Goal: Task Accomplishment & Management: Complete application form

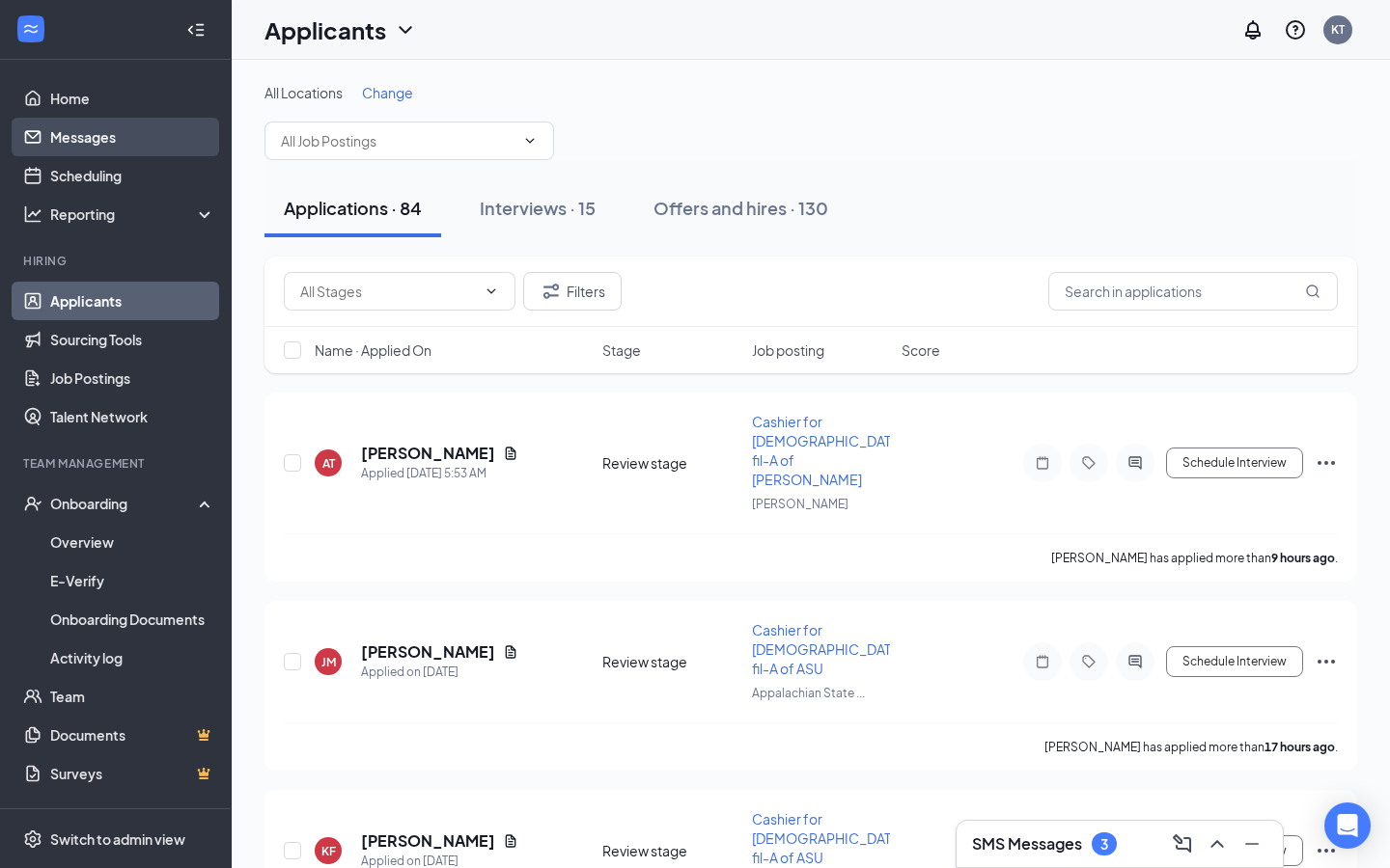
click at [161, 143] on link "Messages" at bounding box center [132, 138] width 165 height 39
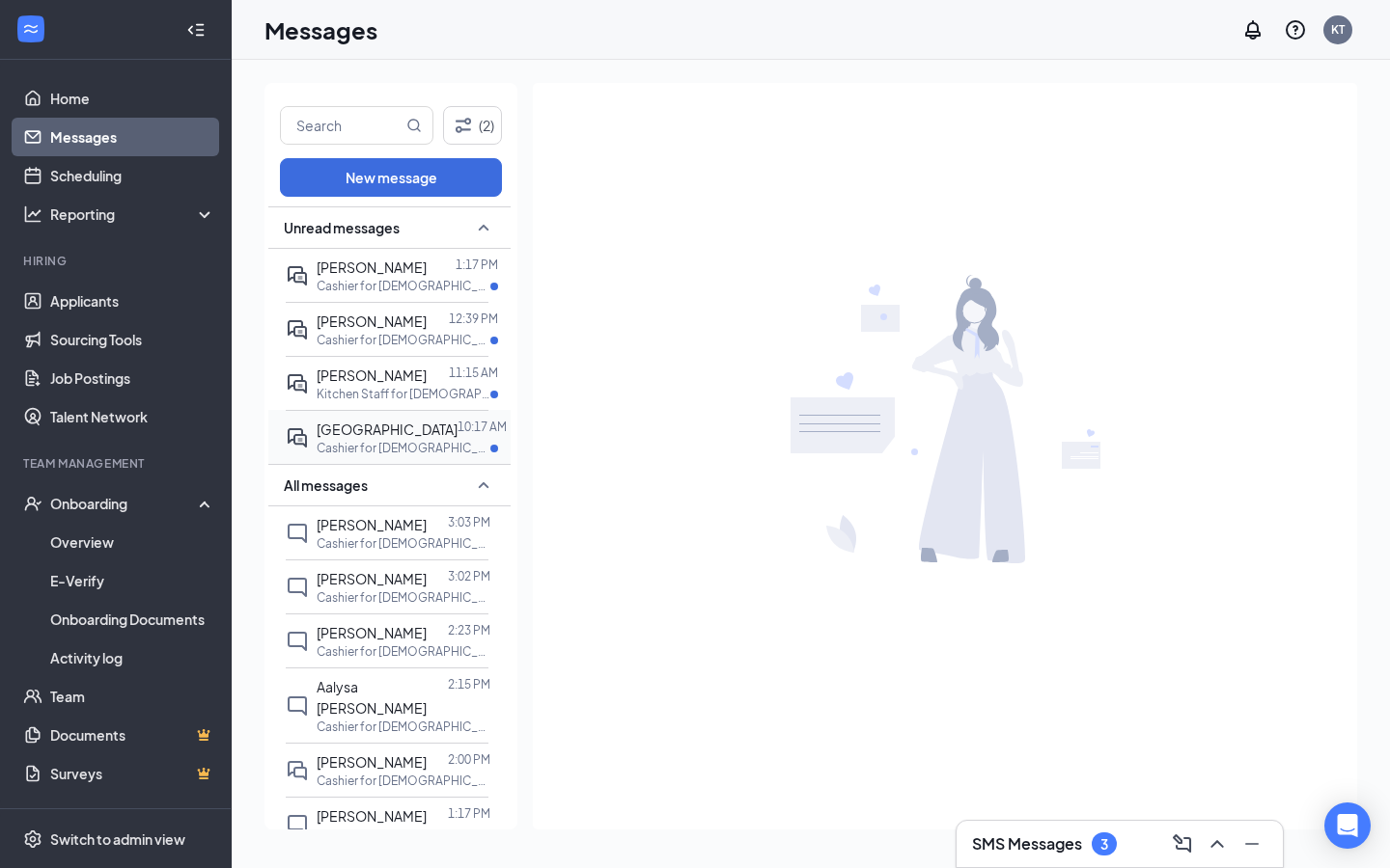
click at [457, 437] on div at bounding box center [457, 430] width 0 height 21
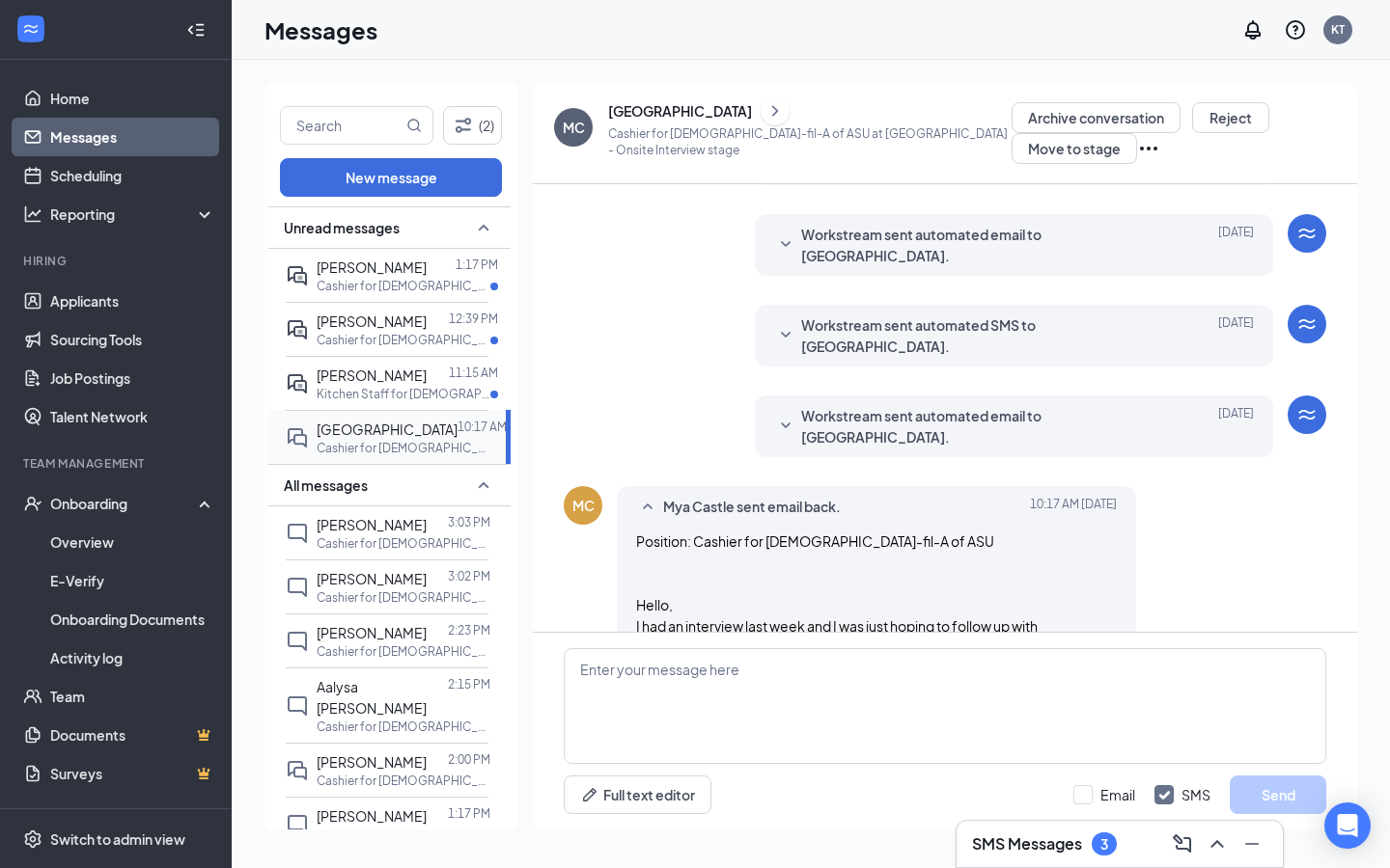
scroll to position [558, 0]
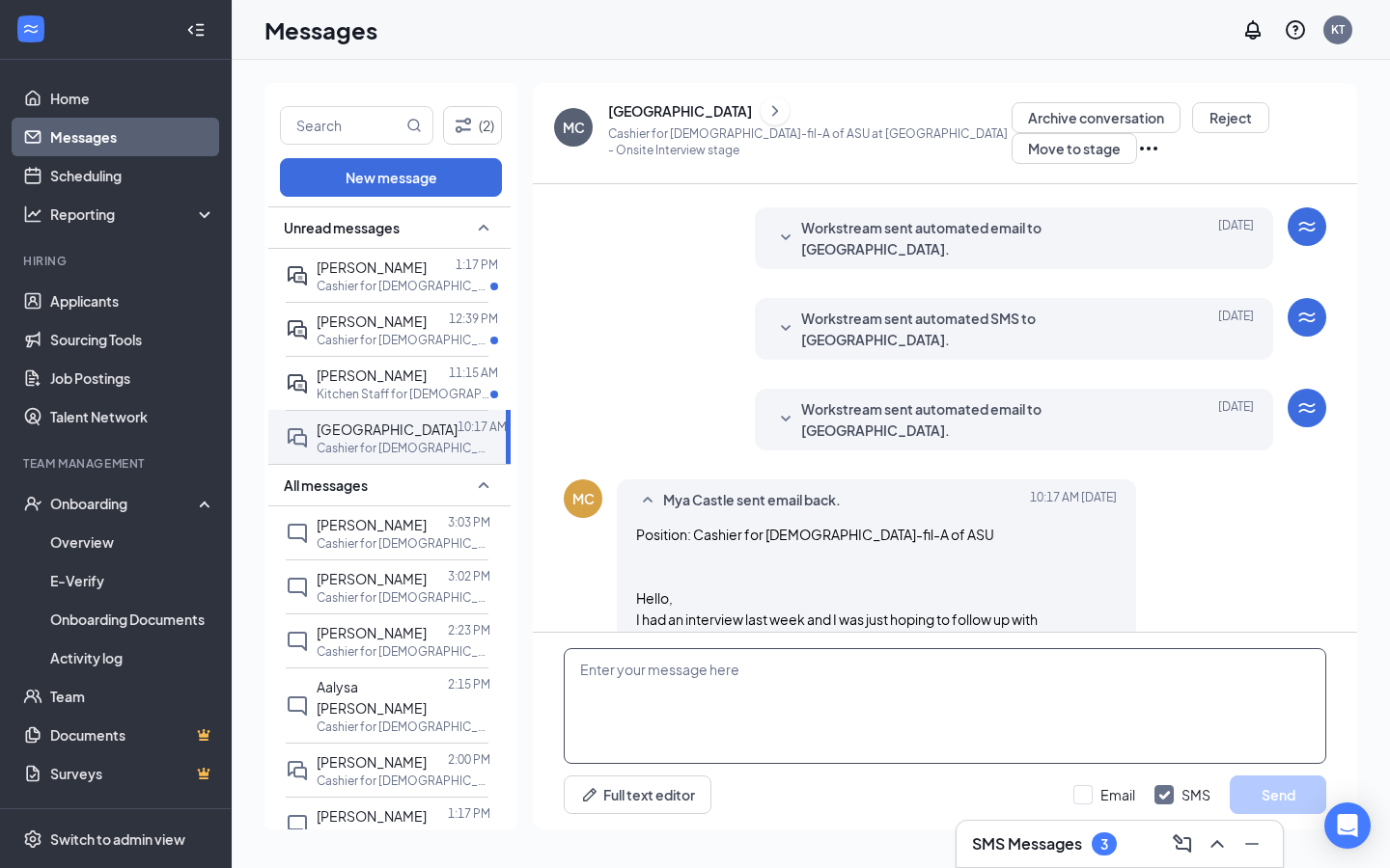
click at [717, 697] on textarea at bounding box center [945, 706] width 762 height 116
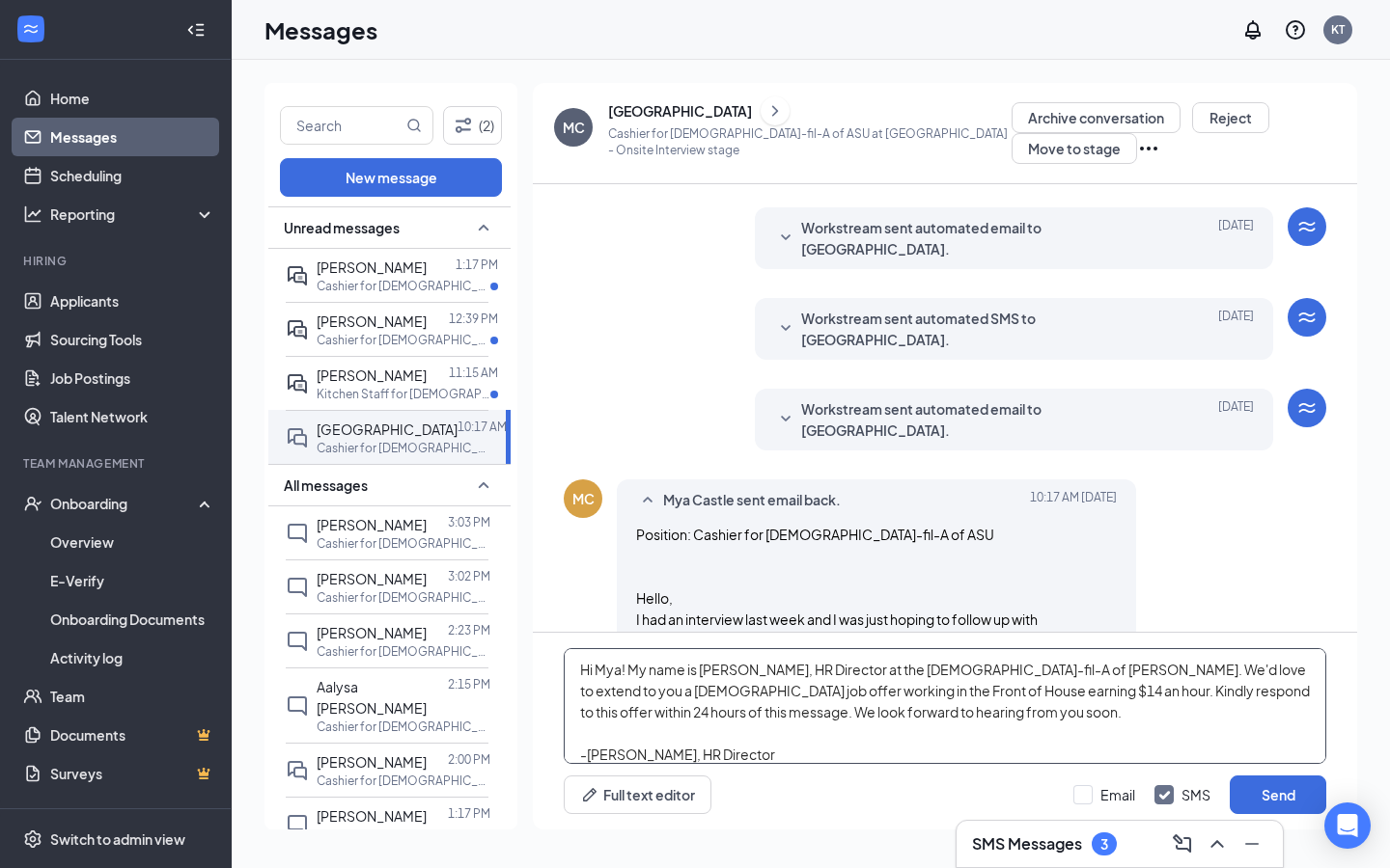
type textarea "Hi Mya! My name is [PERSON_NAME], HR Director at the [DEMOGRAPHIC_DATA]-fil-A o…"
click at [1109, 805] on div "Email SMS Send" at bounding box center [1200, 795] width 253 height 39
click at [1086, 798] on input "Email" at bounding box center [1104, 795] width 62 height 20
checkbox input "true"
click at [630, 673] on textarea "Hi Mya! My name is [PERSON_NAME], HR Director at the [DEMOGRAPHIC_DATA]-fil-A o…" at bounding box center [945, 706] width 762 height 116
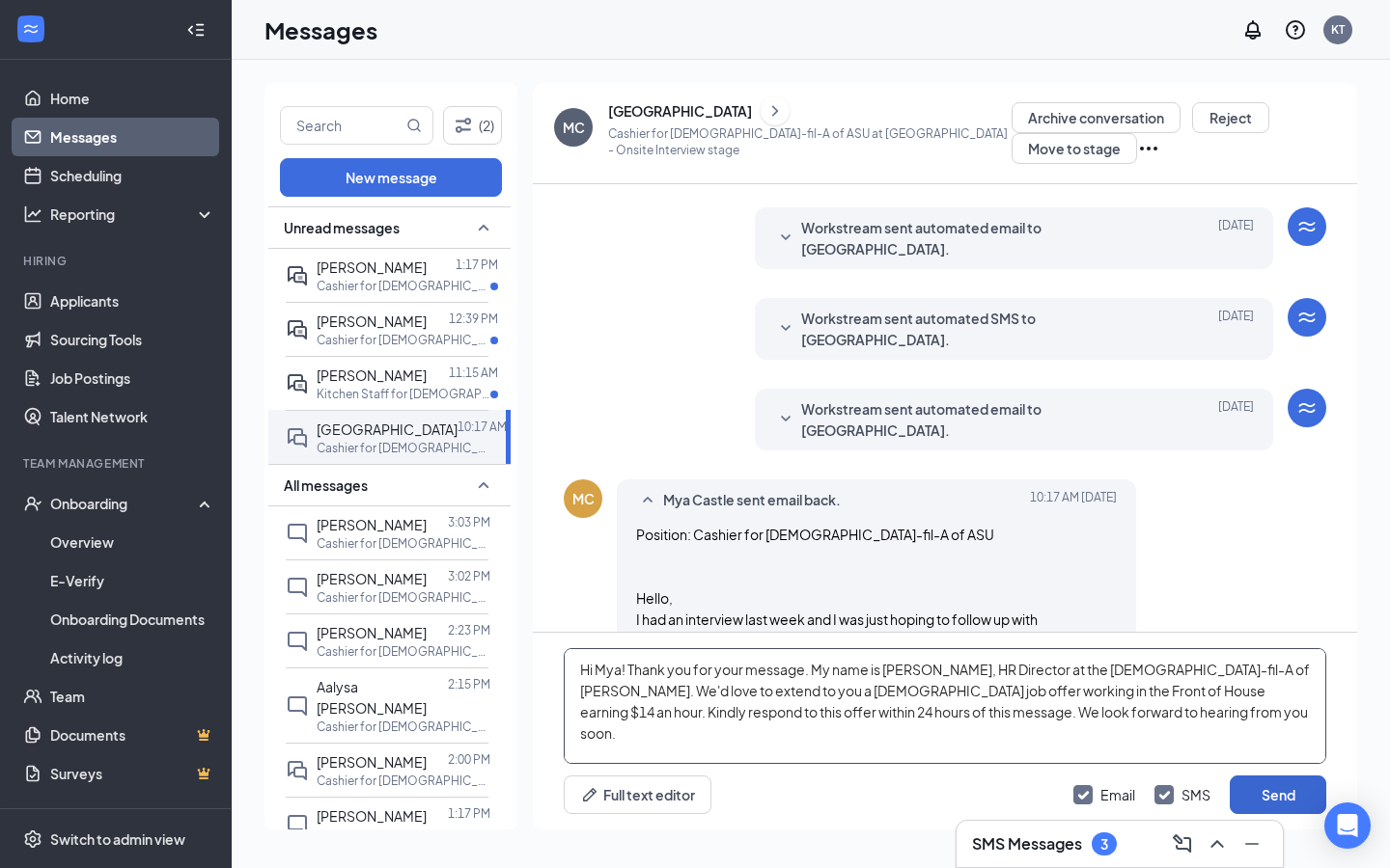
type textarea "Hi Mya! Thank you for your message. My name is [PERSON_NAME], HR Director at th…"
click at [1266, 794] on button "Send" at bounding box center [1278, 795] width 97 height 39
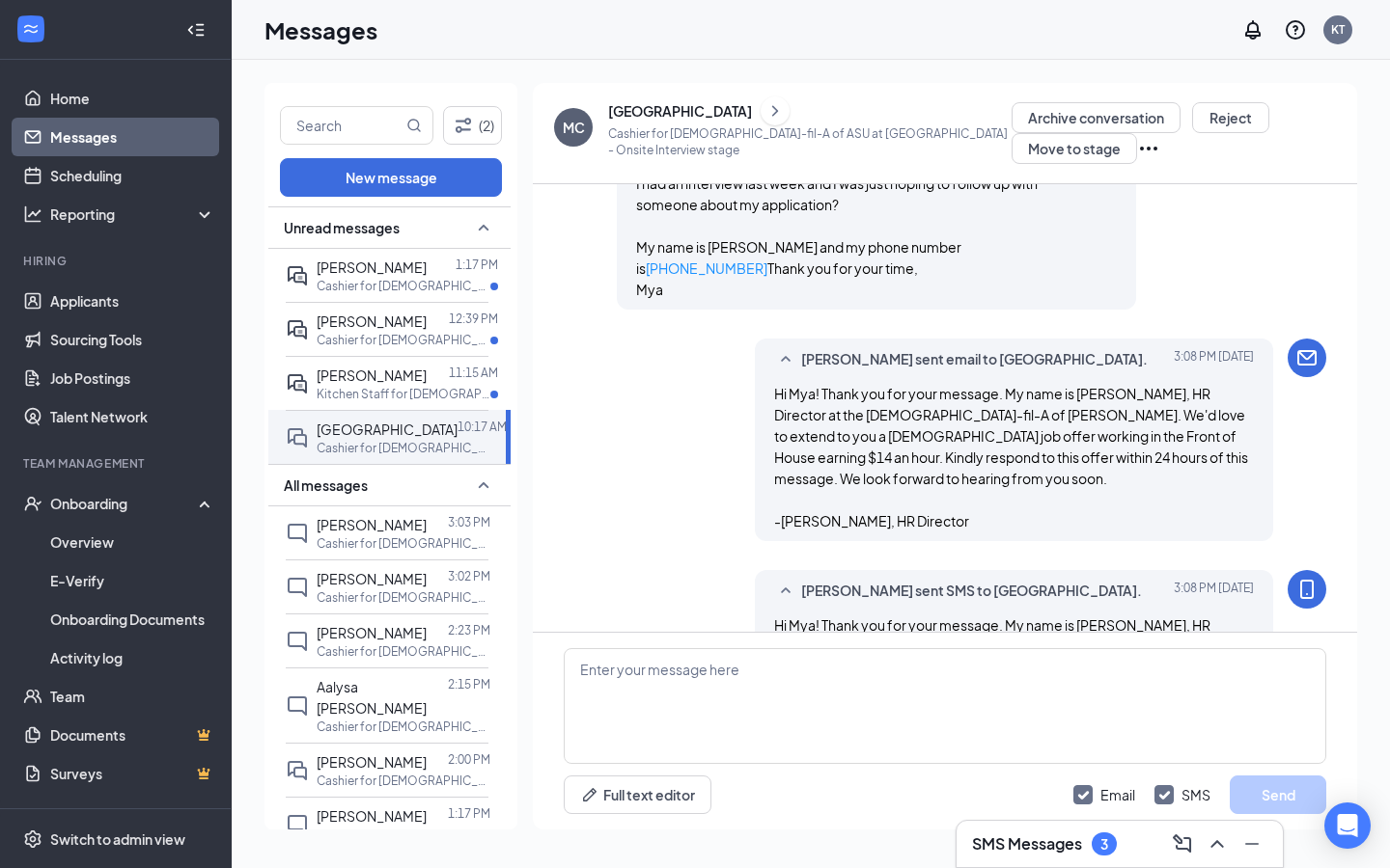
scroll to position [1020, 0]
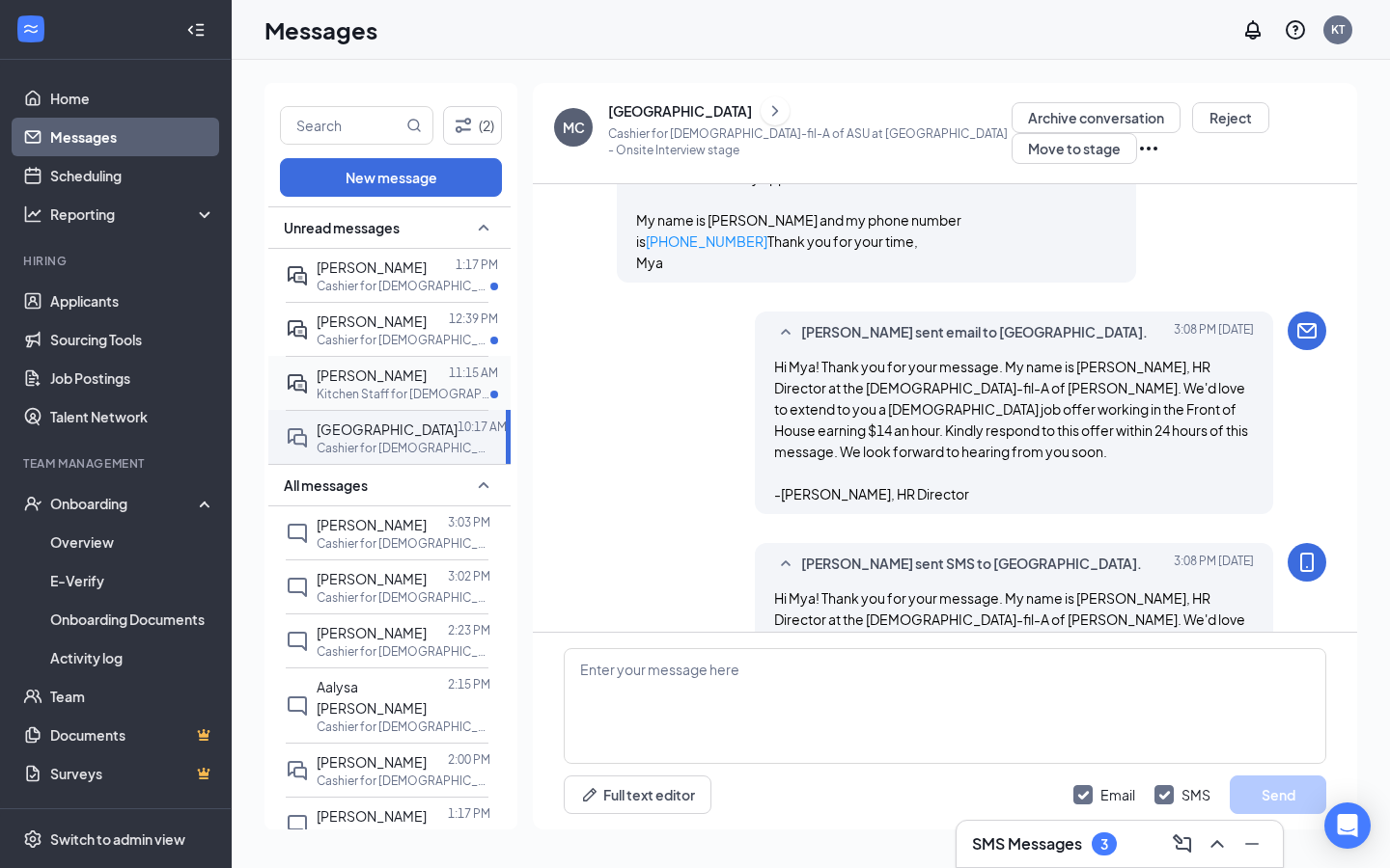
click at [463, 382] on div "11:15 AM" at bounding box center [473, 375] width 49 height 21
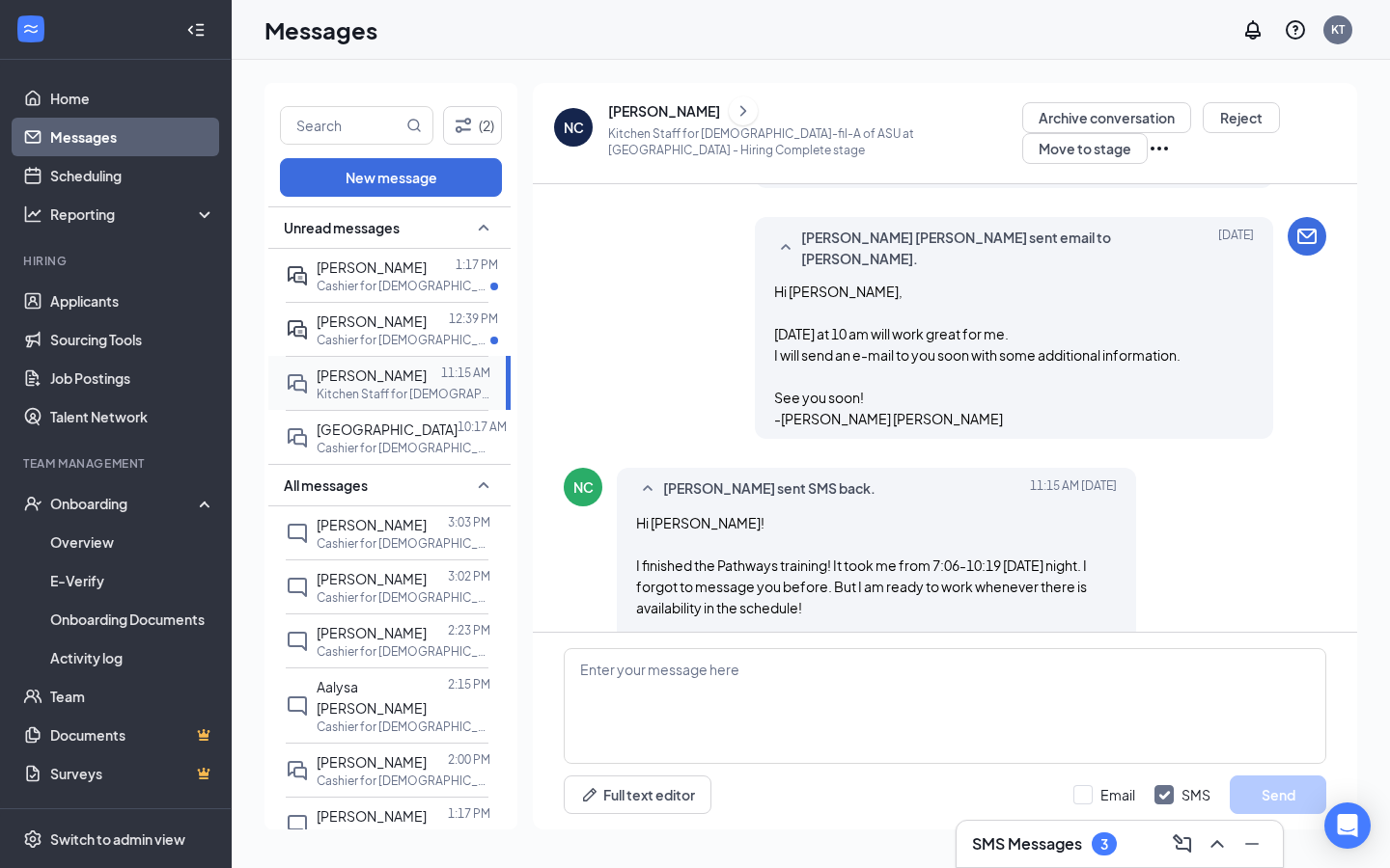
scroll to position [1690, 0]
click at [319, 334] on p "Cashier for [DEMOGRAPHIC_DATA]-fil-A of [PERSON_NAME] at [PERSON_NAME]" at bounding box center [403, 340] width 174 height 17
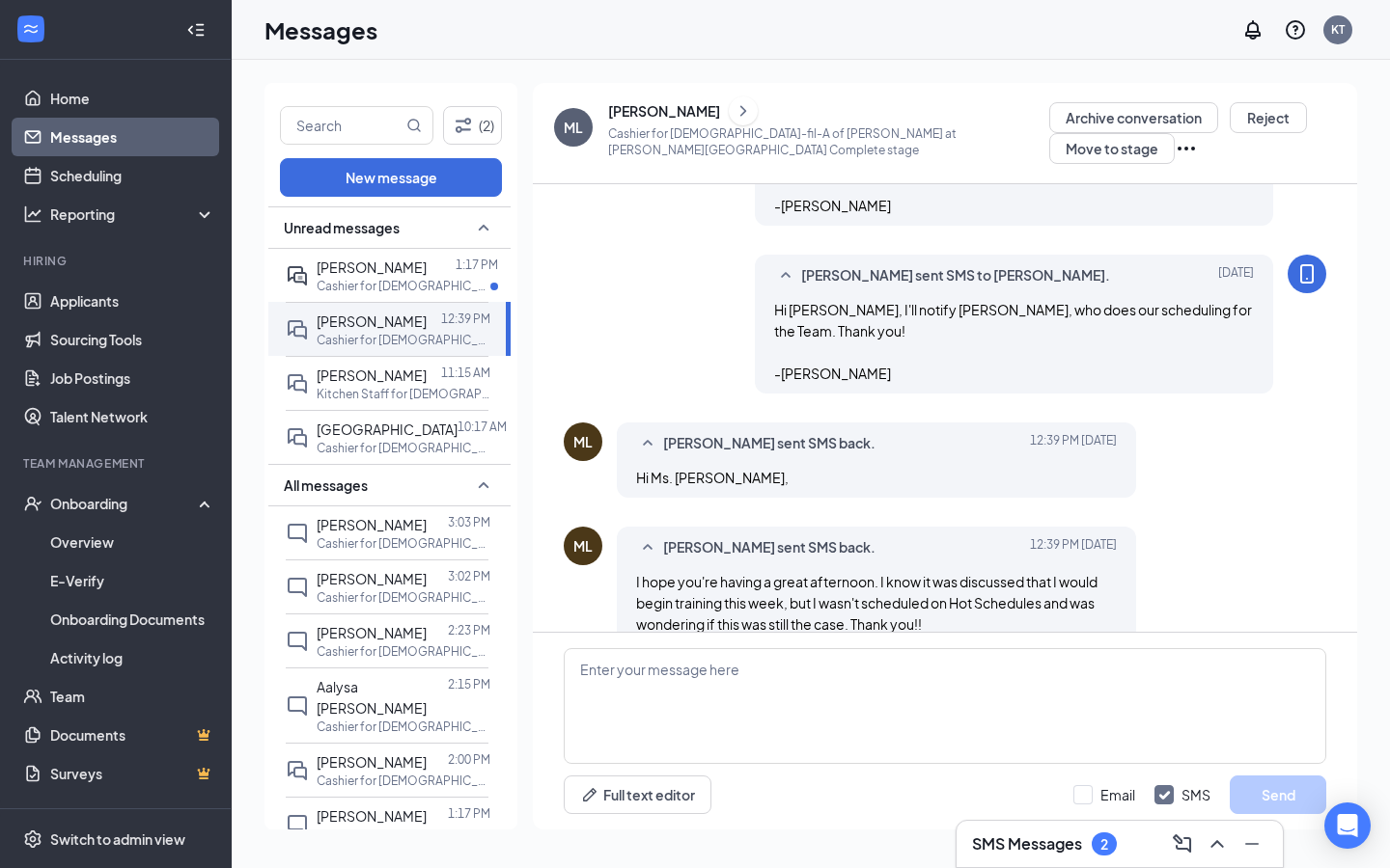
scroll to position [1090, 0]
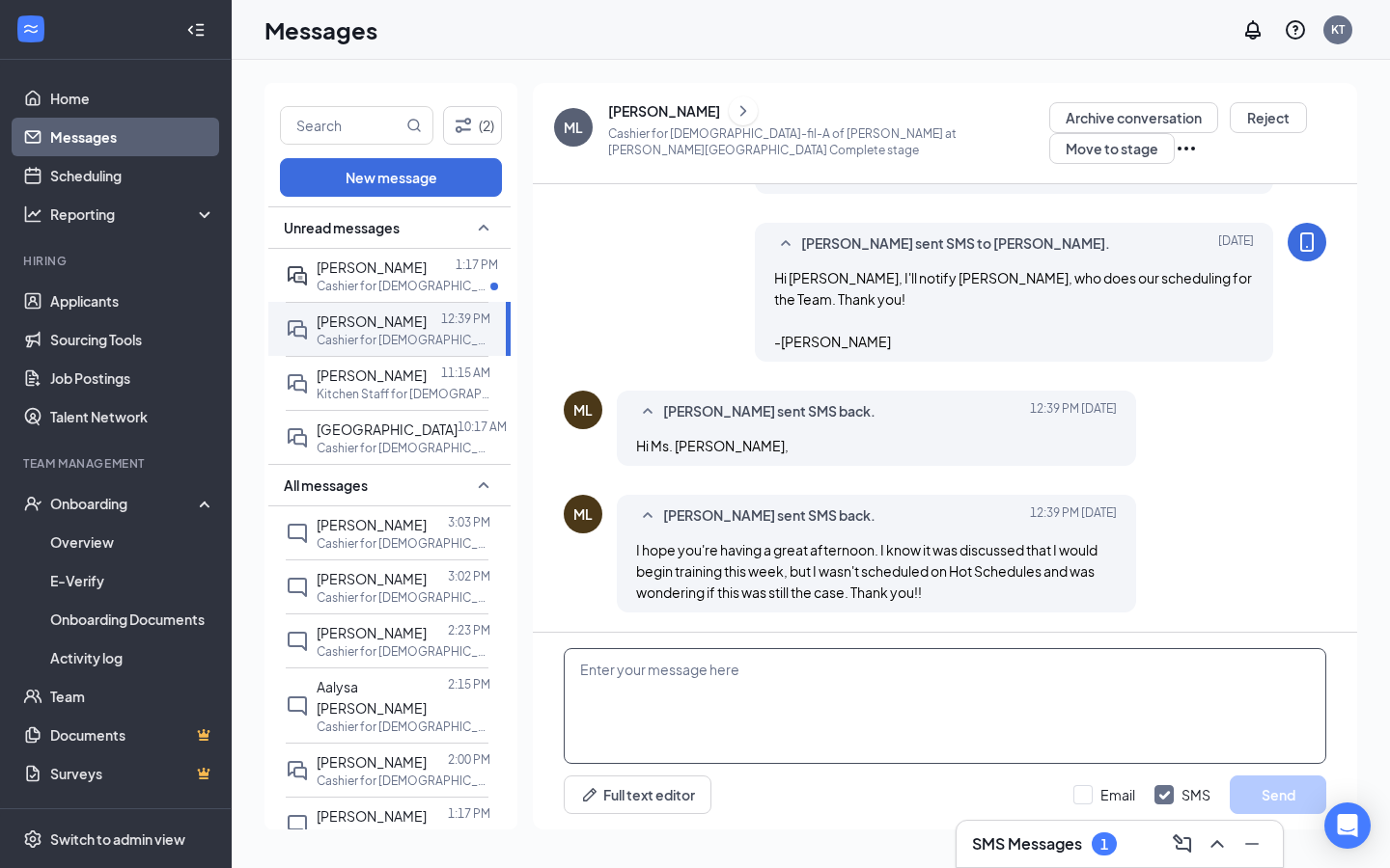
click at [720, 689] on textarea at bounding box center [945, 706] width 762 height 116
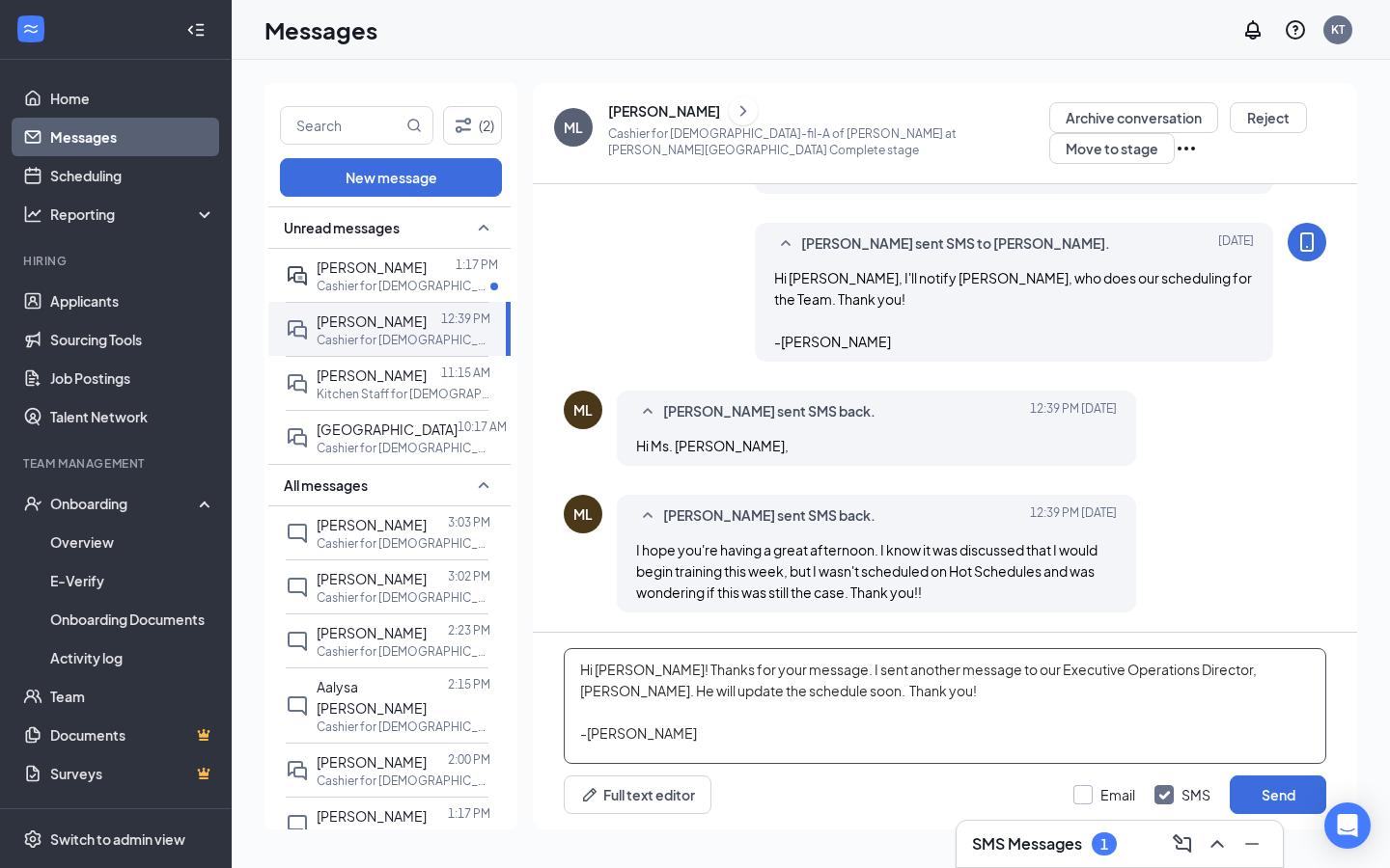
type textarea "Hi [PERSON_NAME]! Thanks for your message. I sent another message to our Execut…"
click at [1088, 794] on input "Email" at bounding box center [1104, 795] width 62 height 20
checkbox input "true"
click at [1276, 817] on div "Hi [PERSON_NAME]! Thanks for your message. I sent another message to our Execut…" at bounding box center [945, 731] width 824 height 197
click at [1276, 798] on button "Send" at bounding box center [1278, 795] width 97 height 39
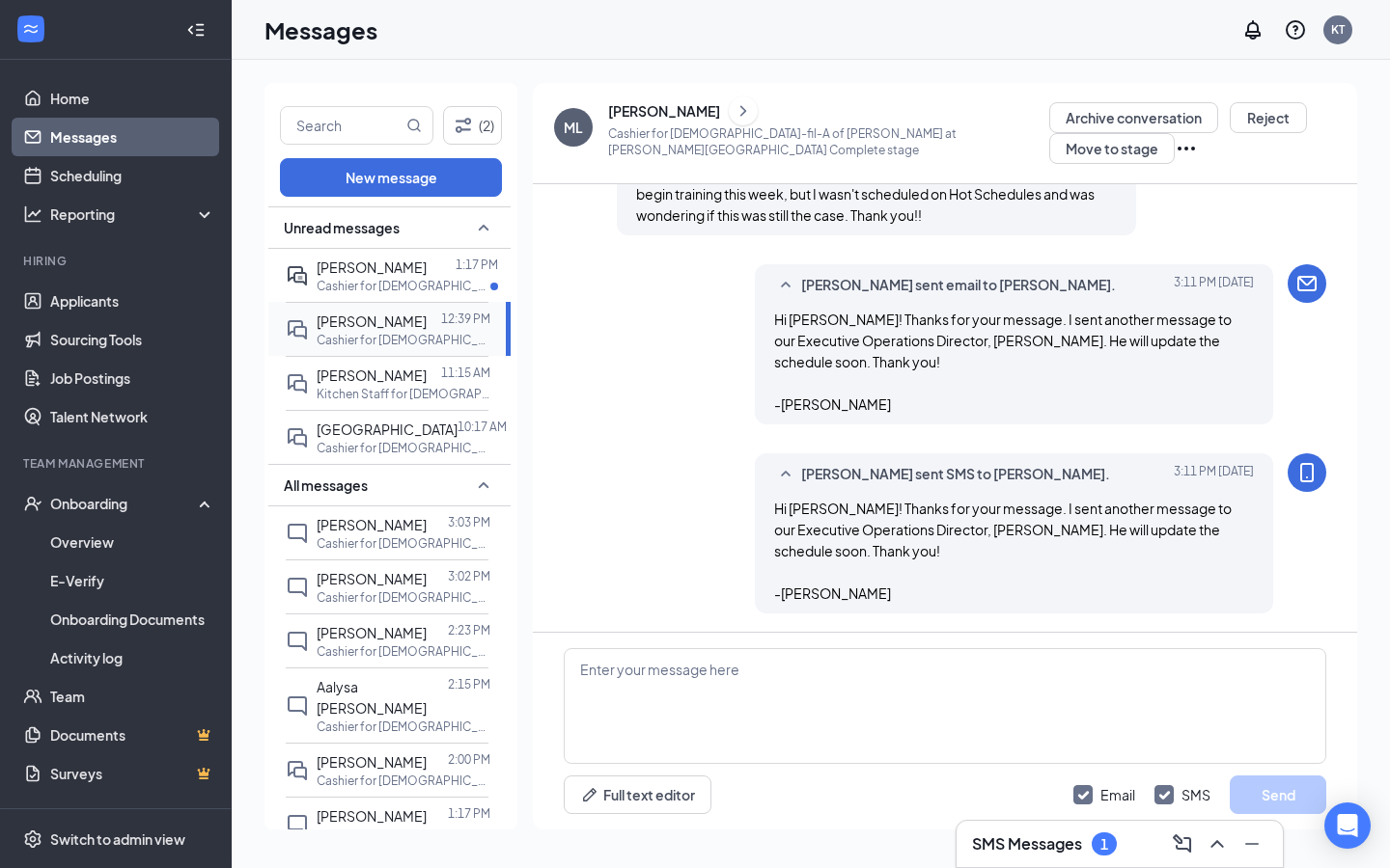
scroll to position [1468, 0]
click at [414, 279] on p "Cashier for [DEMOGRAPHIC_DATA]-fil-A of ASU at [GEOGRAPHIC_DATA]" at bounding box center [403, 286] width 174 height 17
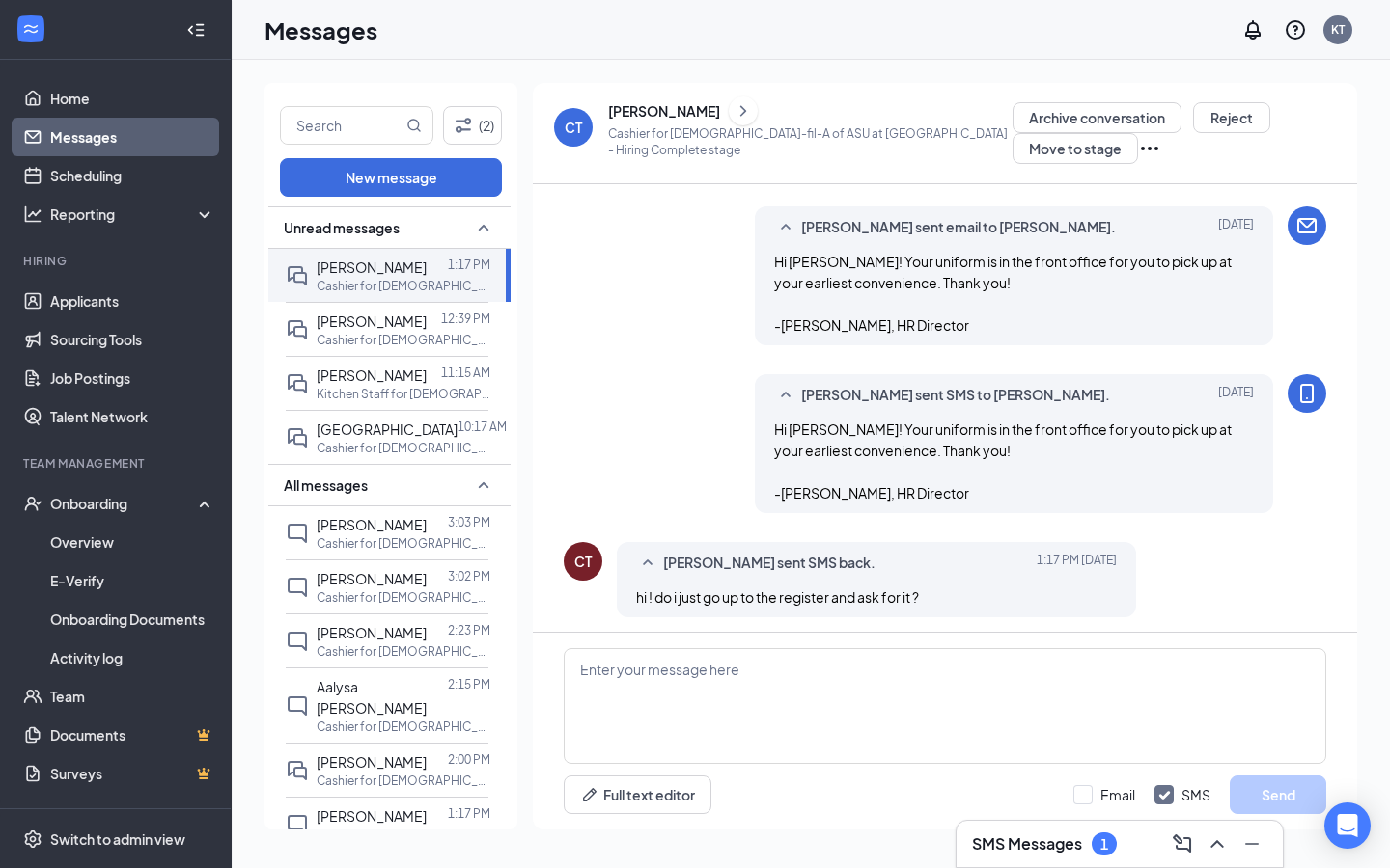
scroll to position [692, 0]
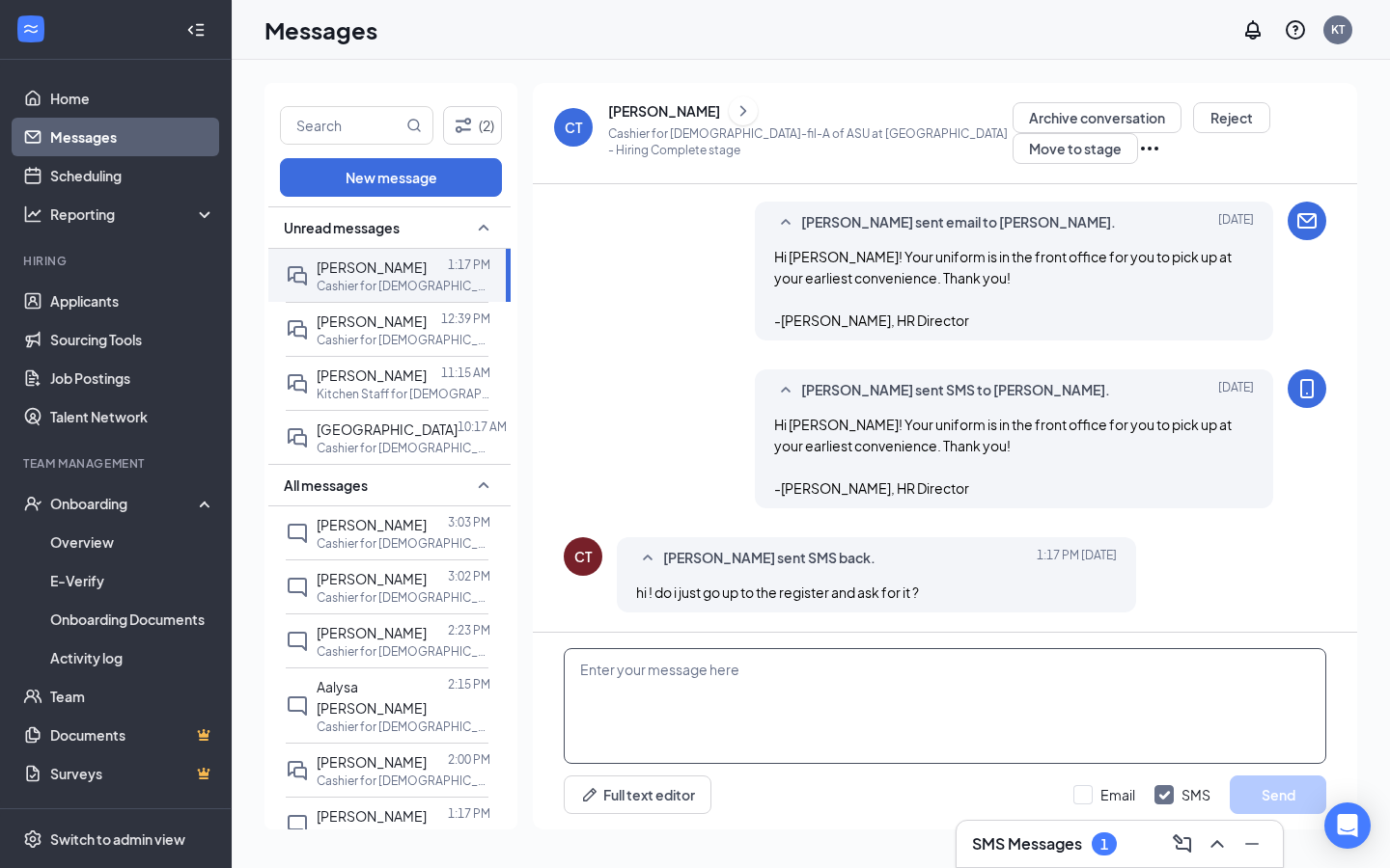
click at [762, 670] on textarea at bounding box center [945, 706] width 762 height 116
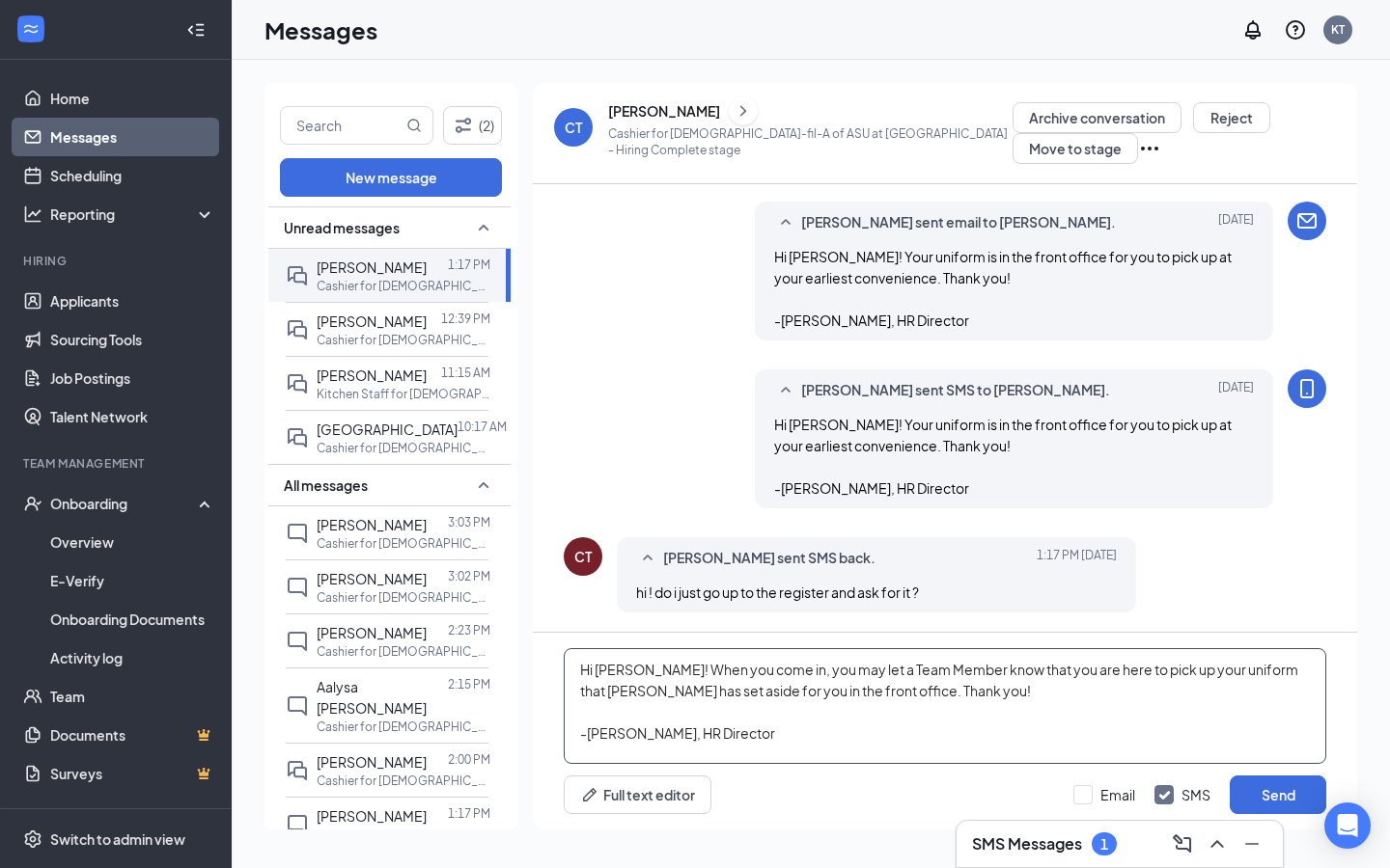
type textarea "Hi [PERSON_NAME]! When you come in, you may let a Team Member know that you are…"
click at [1069, 793] on div "Full text editor Email SMS Send" at bounding box center [945, 795] width 762 height 39
click at [1086, 795] on input "Email" at bounding box center [1104, 795] width 62 height 20
checkbox input "true"
click at [1301, 790] on button "Send" at bounding box center [1278, 795] width 97 height 39
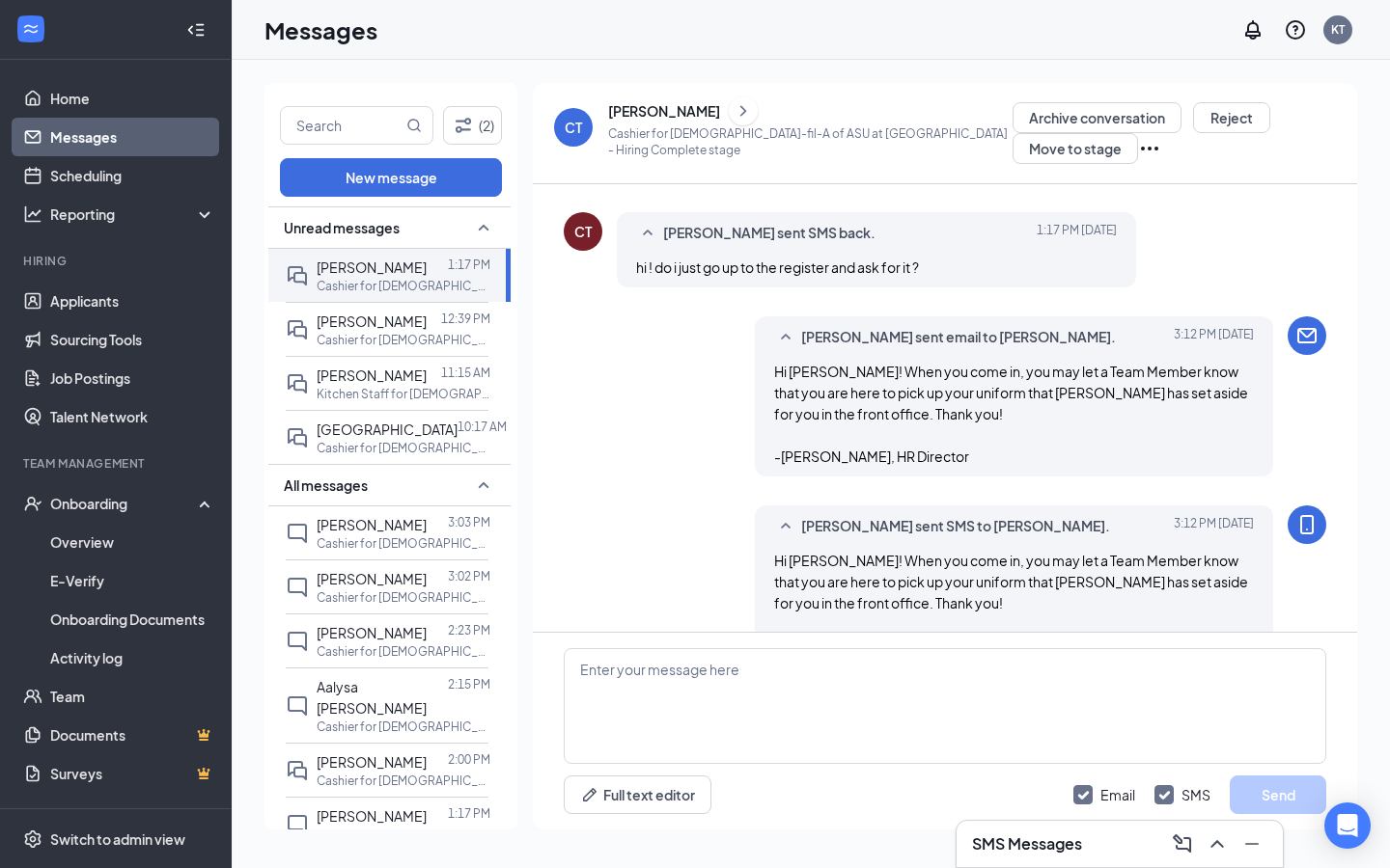
scroll to position [1071, 0]
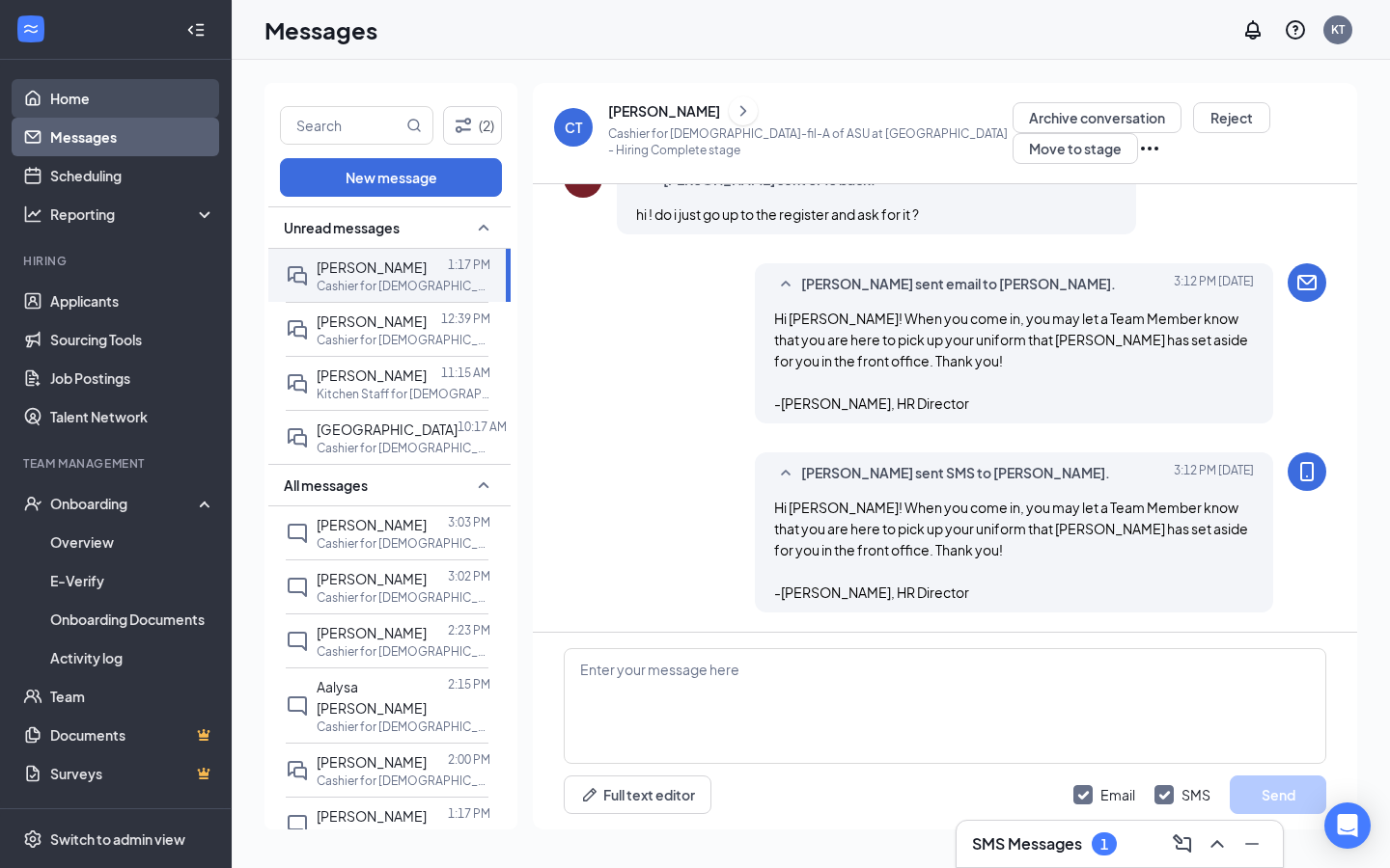
click at [151, 109] on link "Home" at bounding box center [132, 99] width 165 height 39
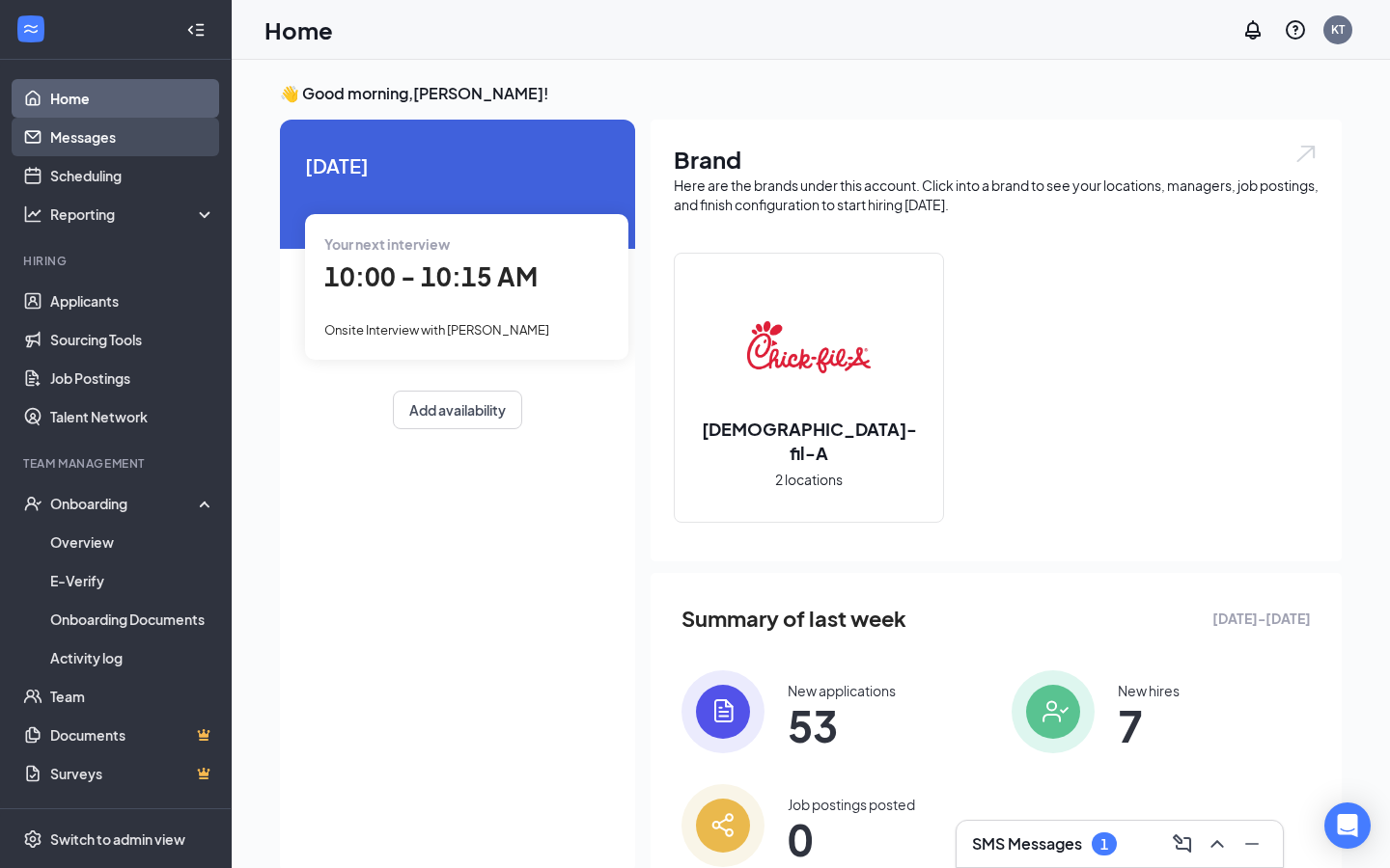
click at [148, 144] on link "Messages" at bounding box center [132, 138] width 165 height 39
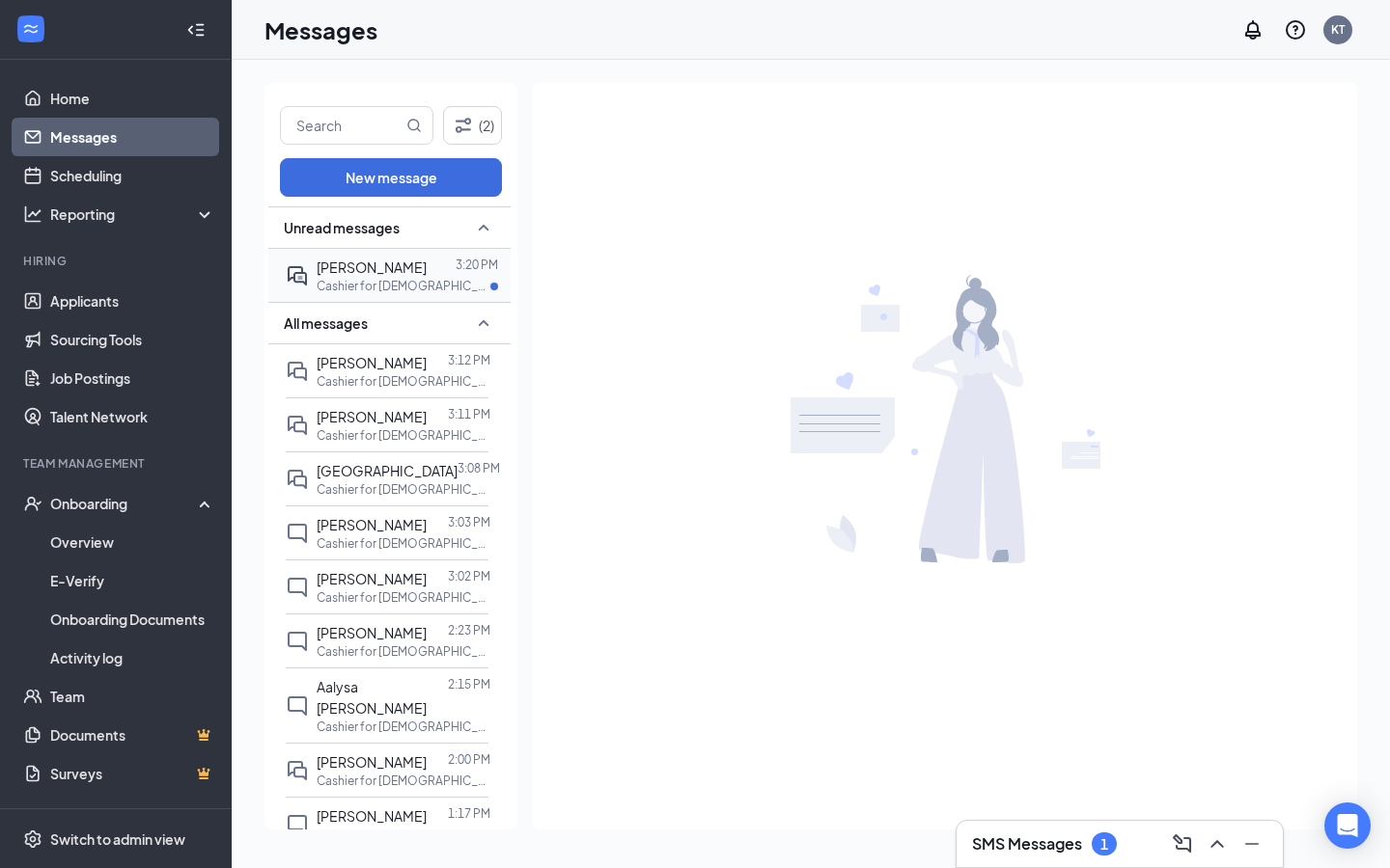
click at [397, 281] on p "Cashier for [DEMOGRAPHIC_DATA]-fil-A of [PERSON_NAME] at [PERSON_NAME]" at bounding box center [403, 286] width 174 height 17
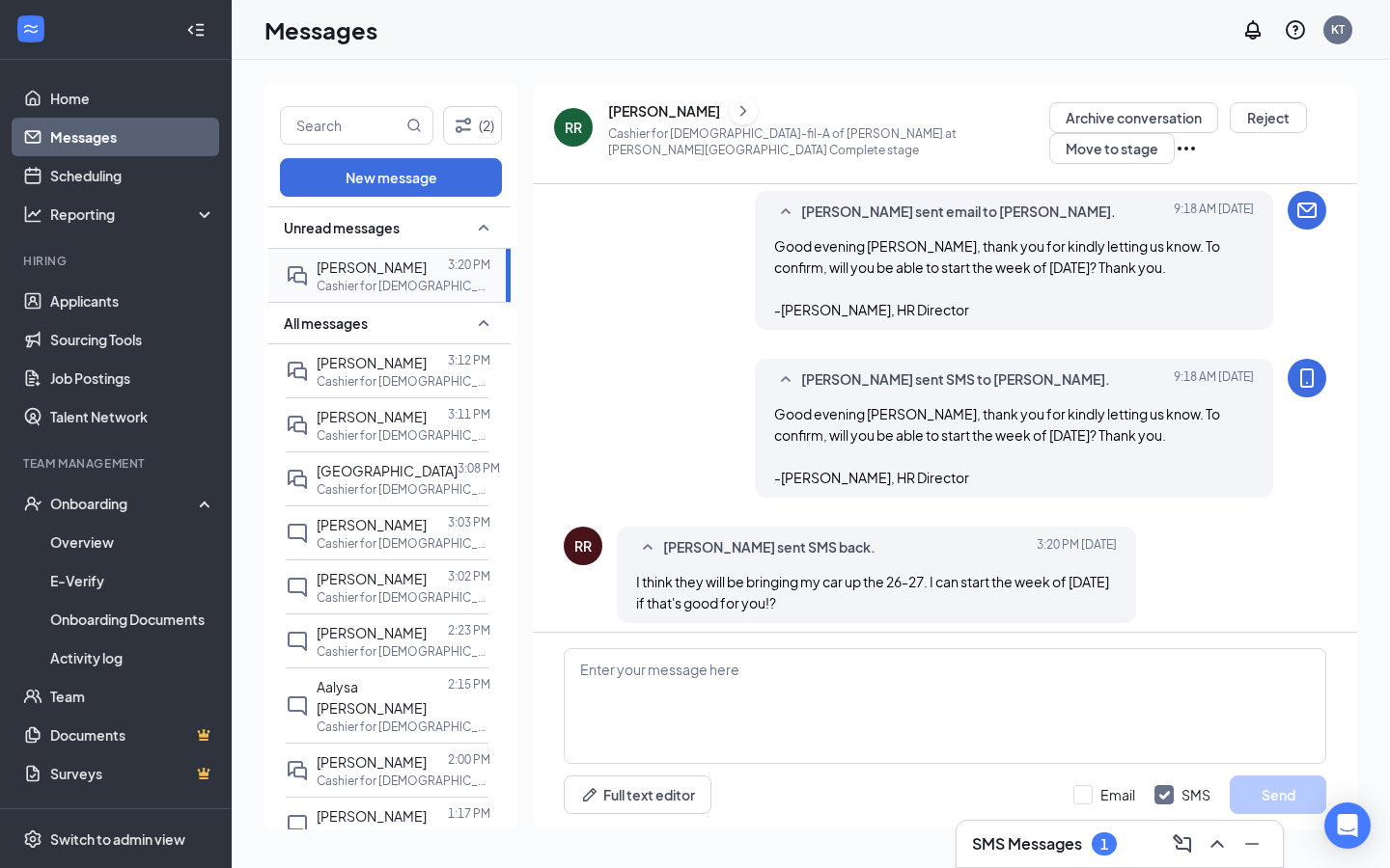
scroll to position [1186, 0]
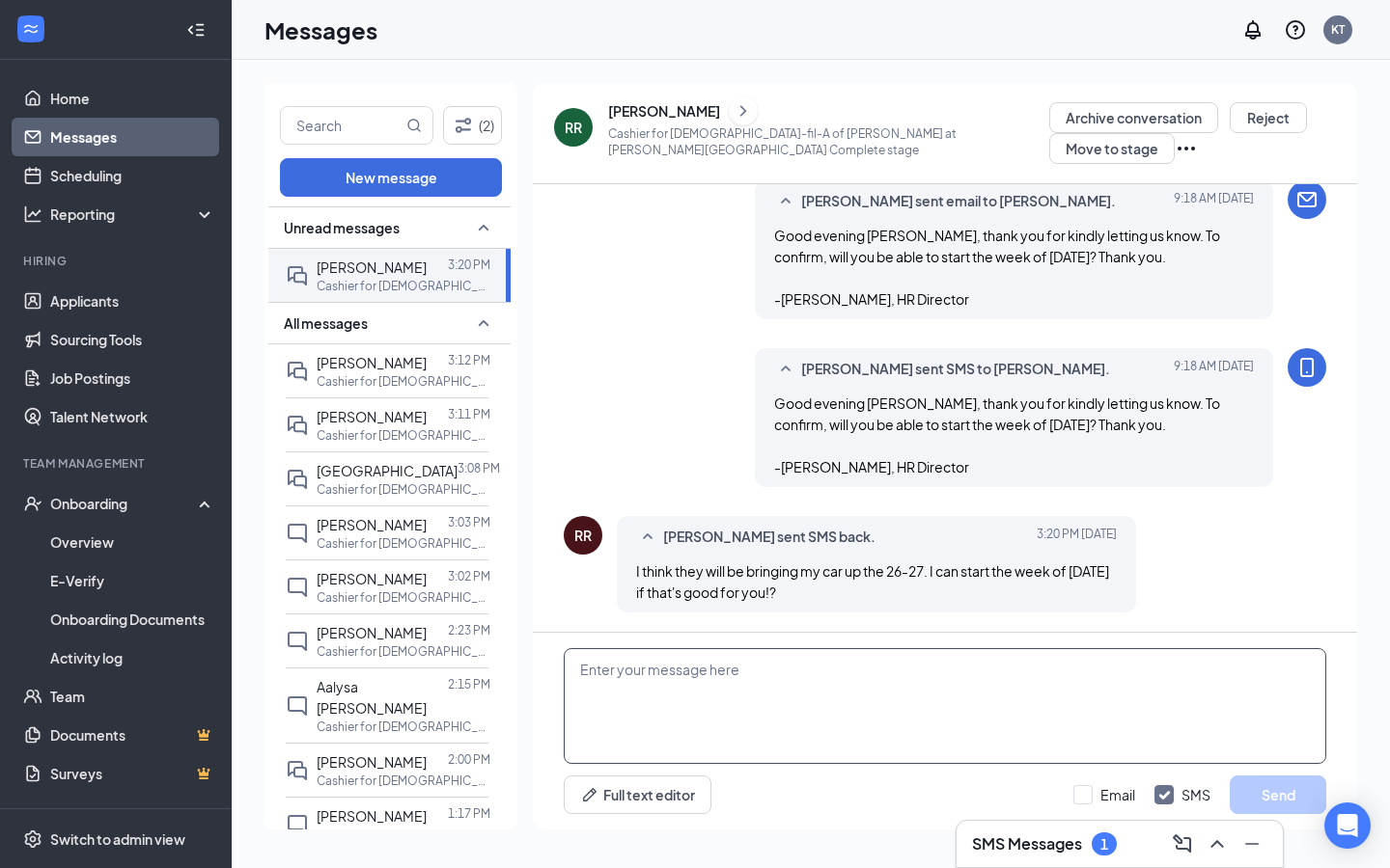
click at [809, 691] on textarea at bounding box center [945, 706] width 762 height 116
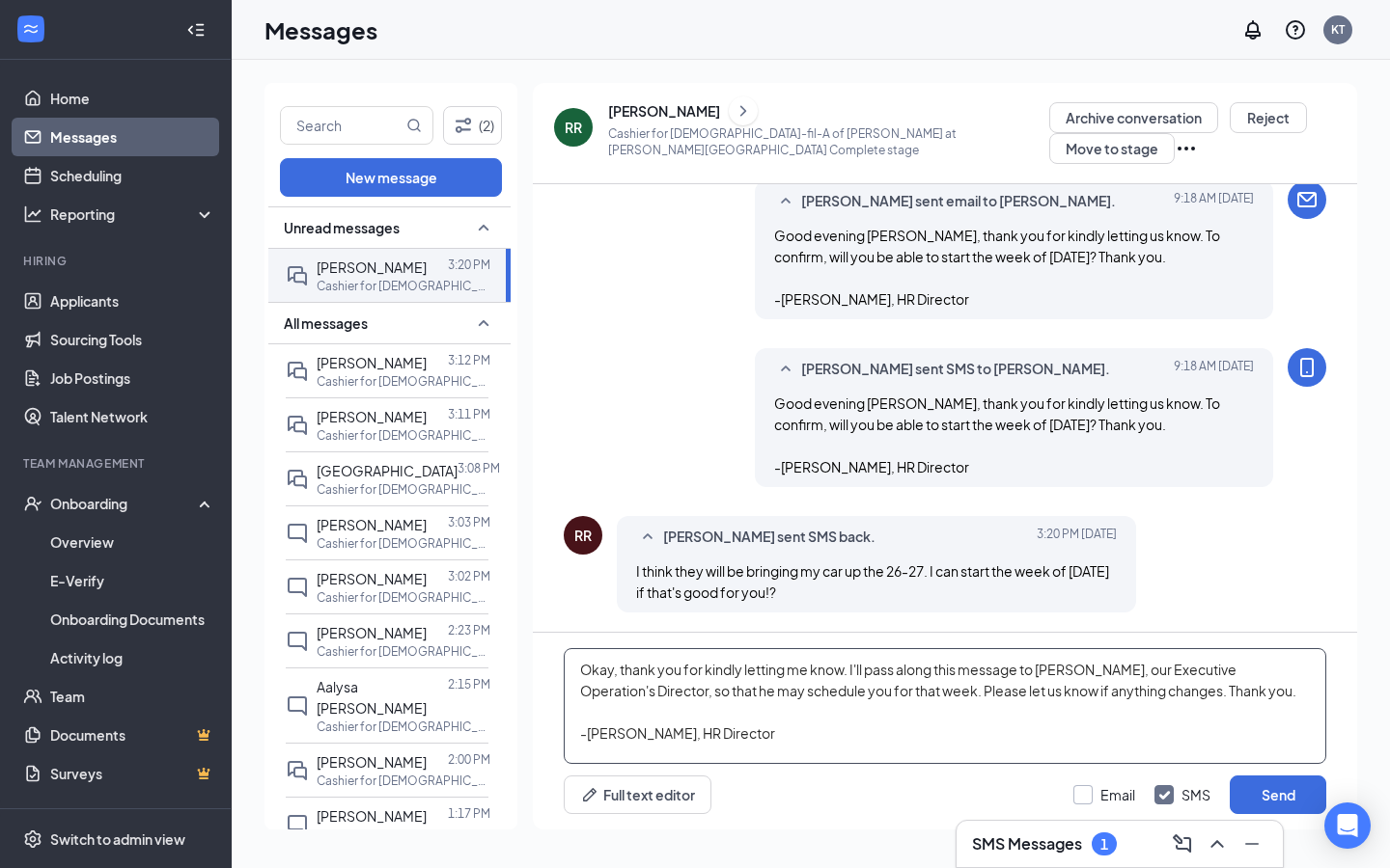
type textarea "Okay, thank you for kindly letting me know. I'll pass along this message to [PE…"
click at [1098, 795] on input "Email" at bounding box center [1104, 795] width 62 height 20
checkbox input "true"
click at [1272, 795] on button "Send" at bounding box center [1278, 795] width 97 height 39
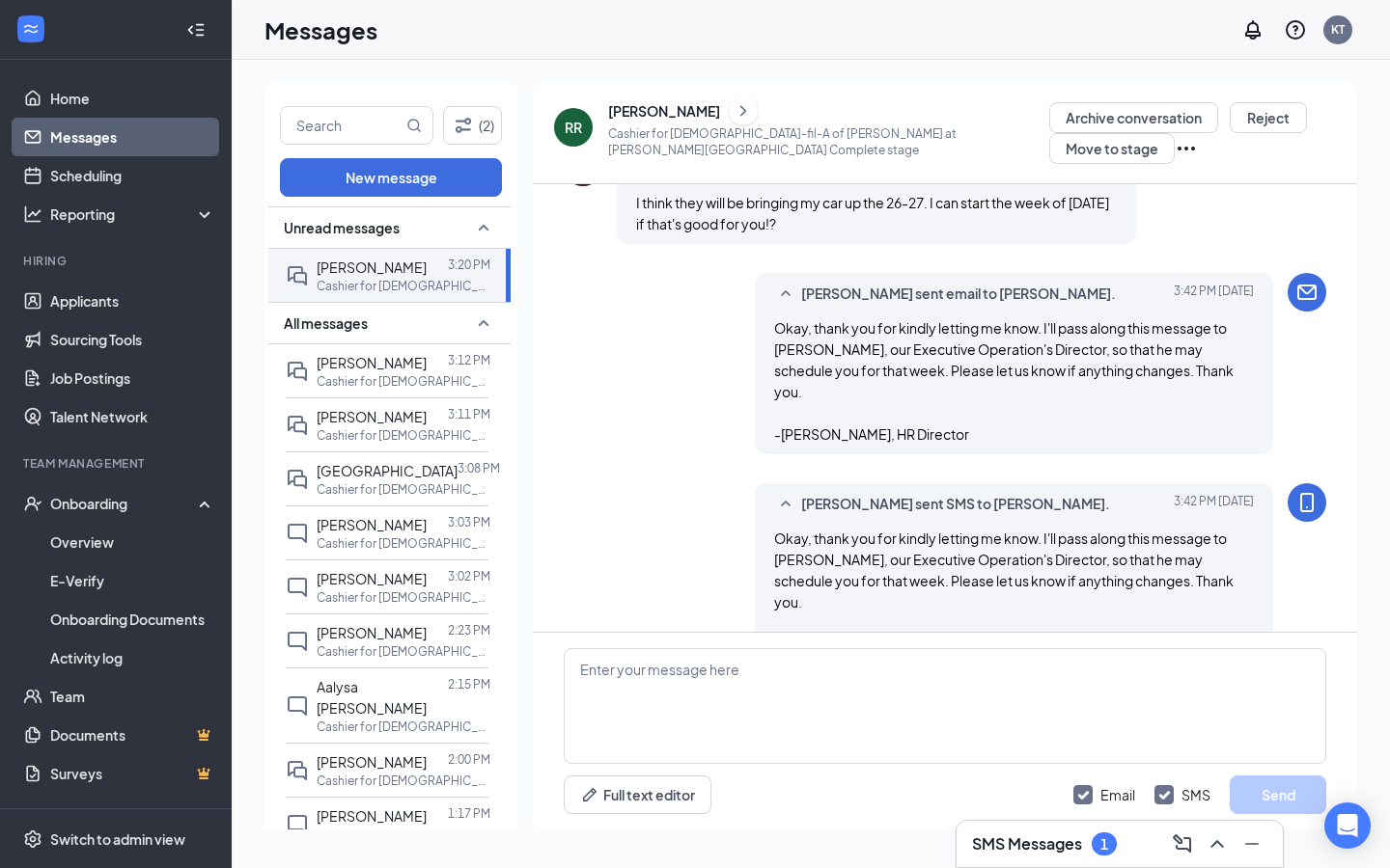
scroll to position [1564, 0]
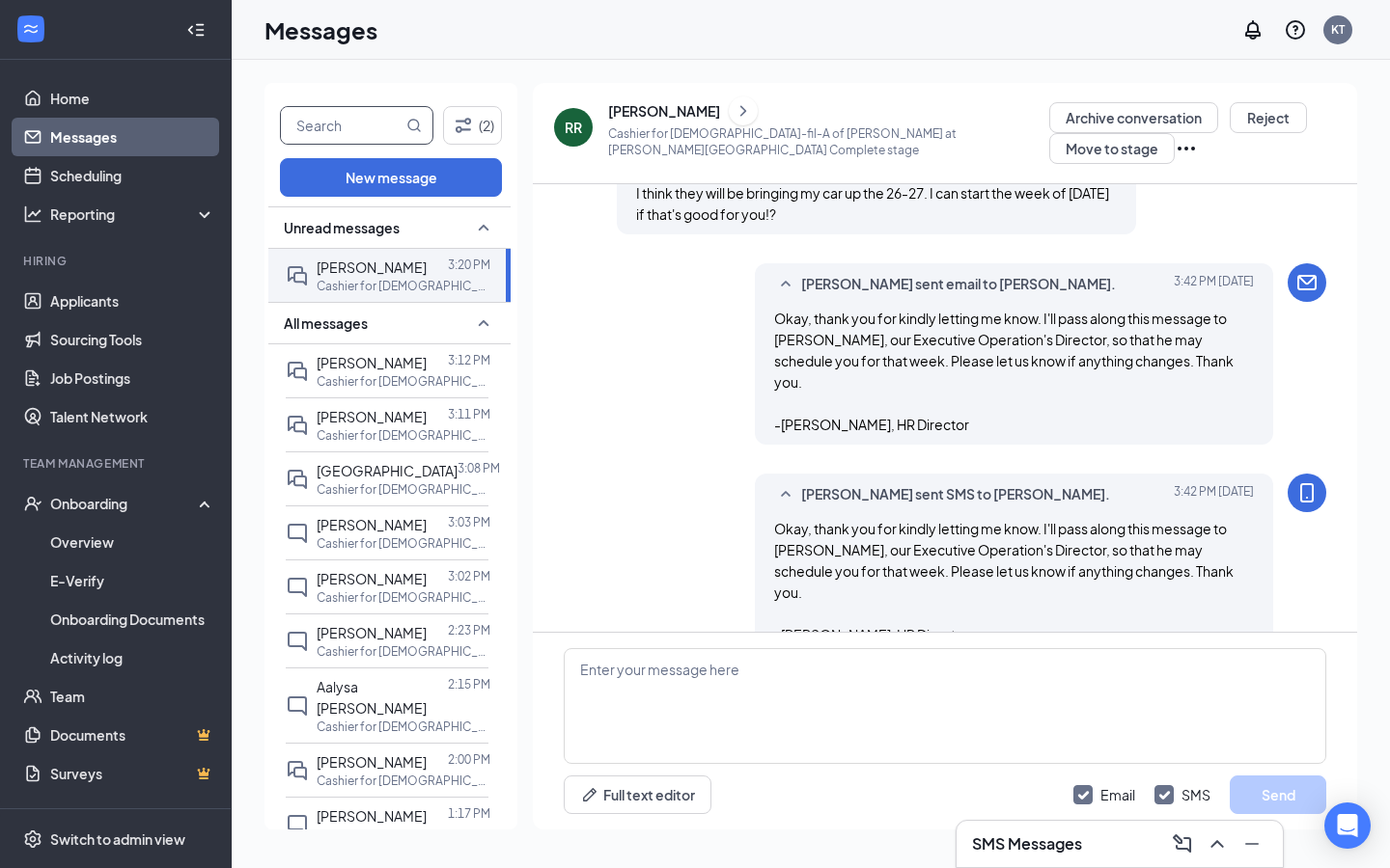
click at [337, 115] on input "text" at bounding box center [341, 126] width 121 height 37
type input "[PERSON_NAME]"
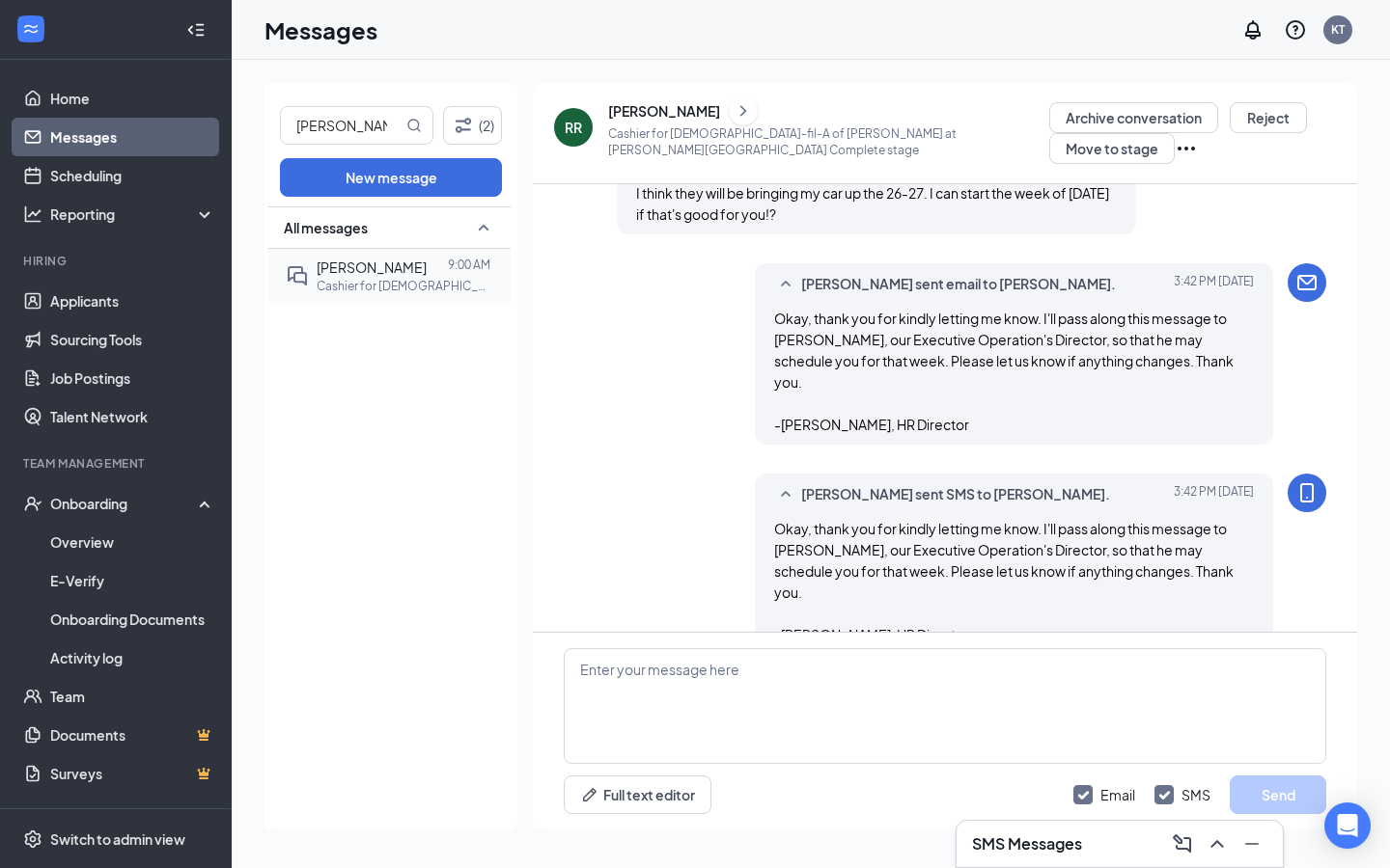
click at [327, 259] on span "[PERSON_NAME]" at bounding box center [371, 268] width 110 height 18
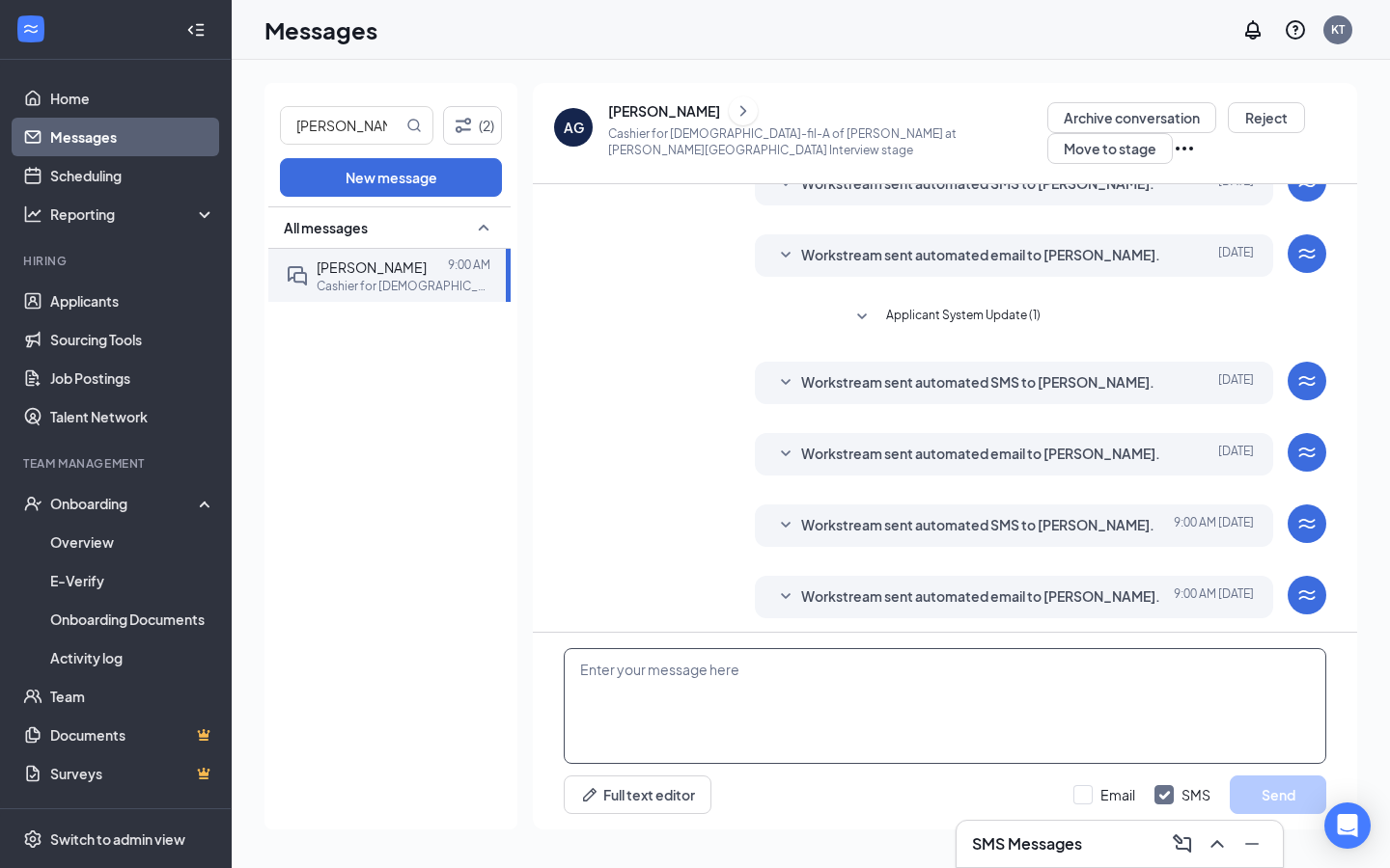
click at [788, 662] on textarea at bounding box center [945, 706] width 762 height 116
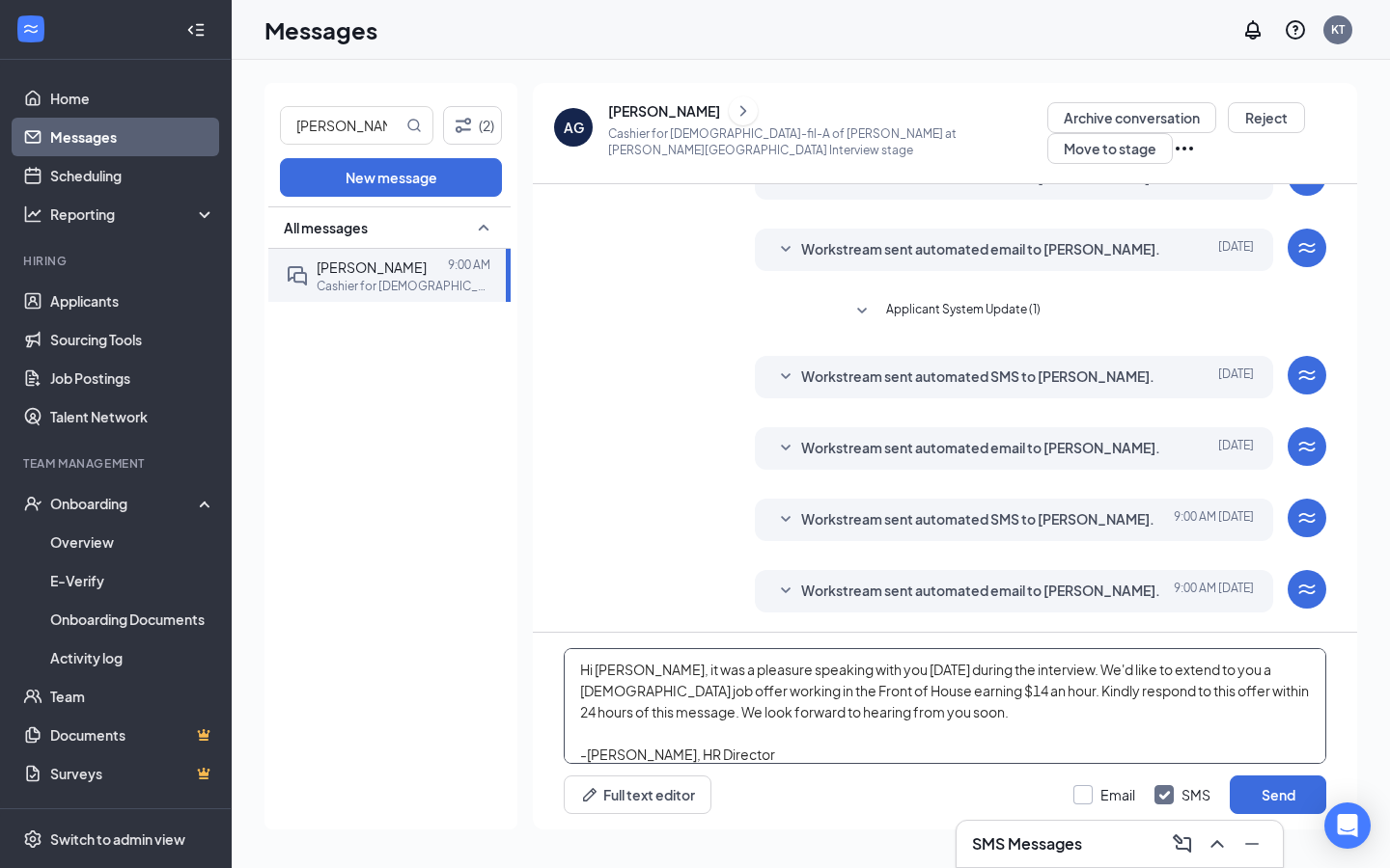
type textarea "Hi [PERSON_NAME], it was a pleasure speaking with you [DATE] during the intervi…"
click at [1081, 800] on input "Email" at bounding box center [1104, 795] width 62 height 20
checkbox input "true"
click at [1268, 791] on button "Send" at bounding box center [1278, 795] width 97 height 39
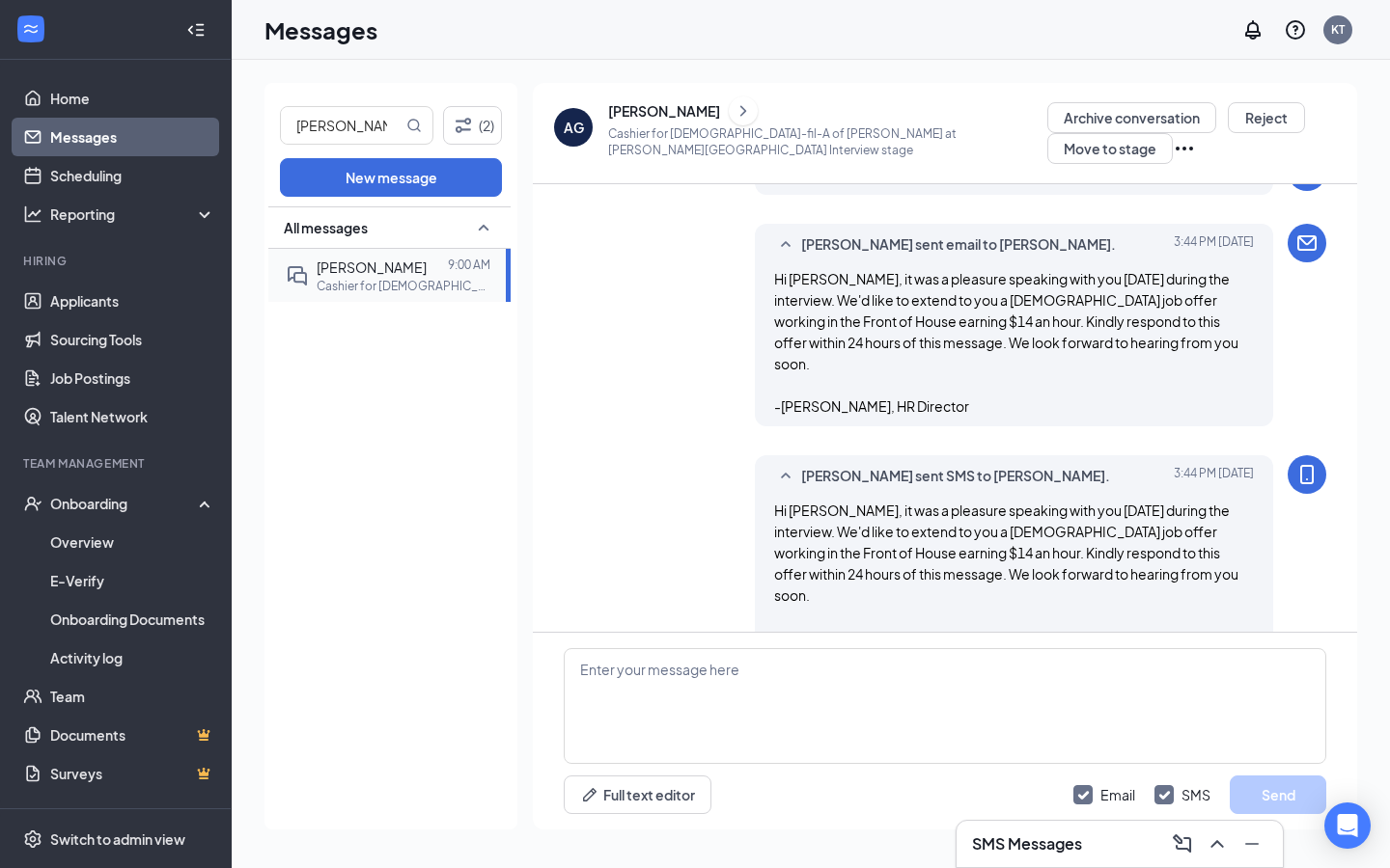
scroll to position [733, 0]
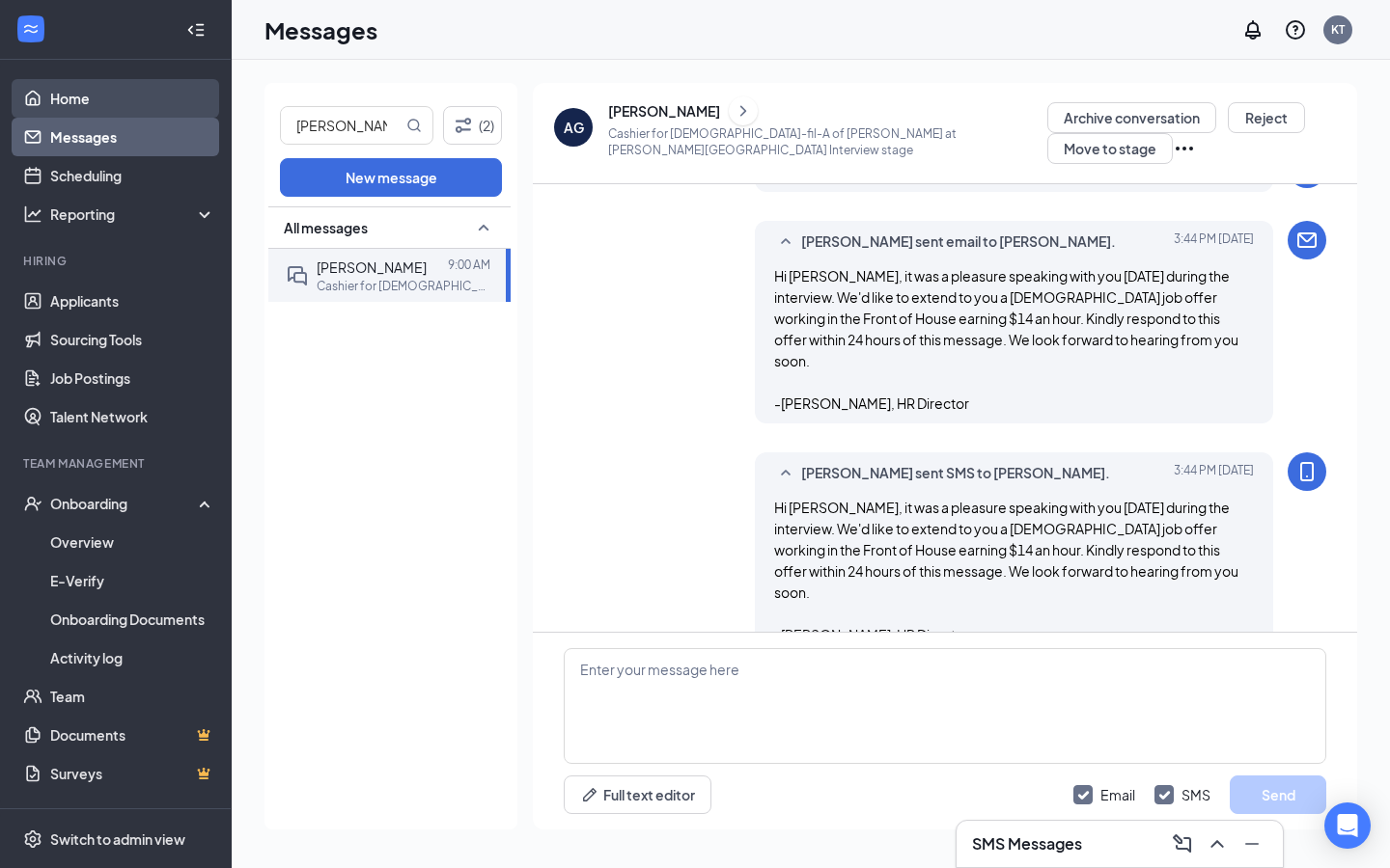
click at [54, 98] on link "Home" at bounding box center [132, 99] width 165 height 39
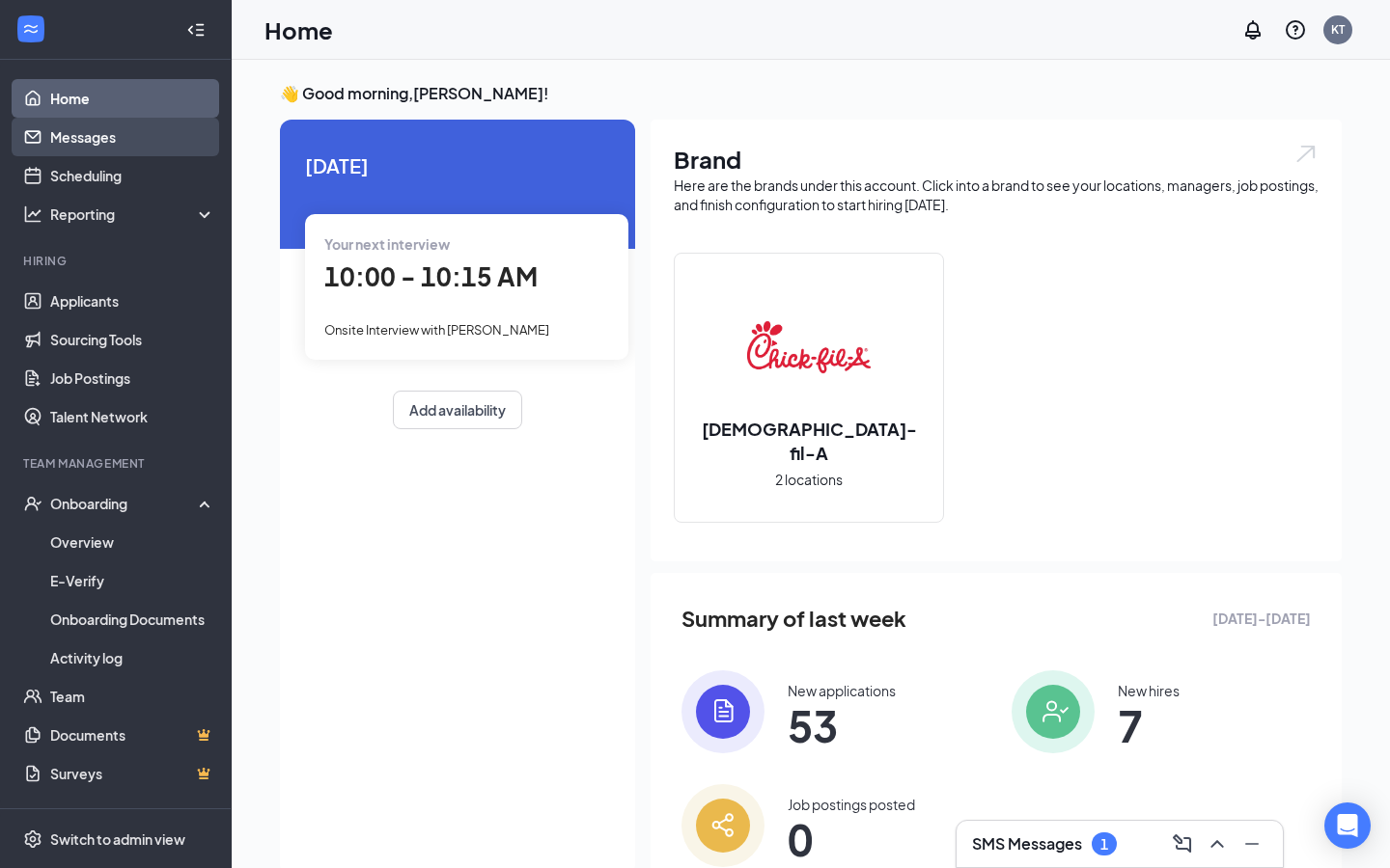
click at [142, 132] on link "Messages" at bounding box center [132, 138] width 165 height 39
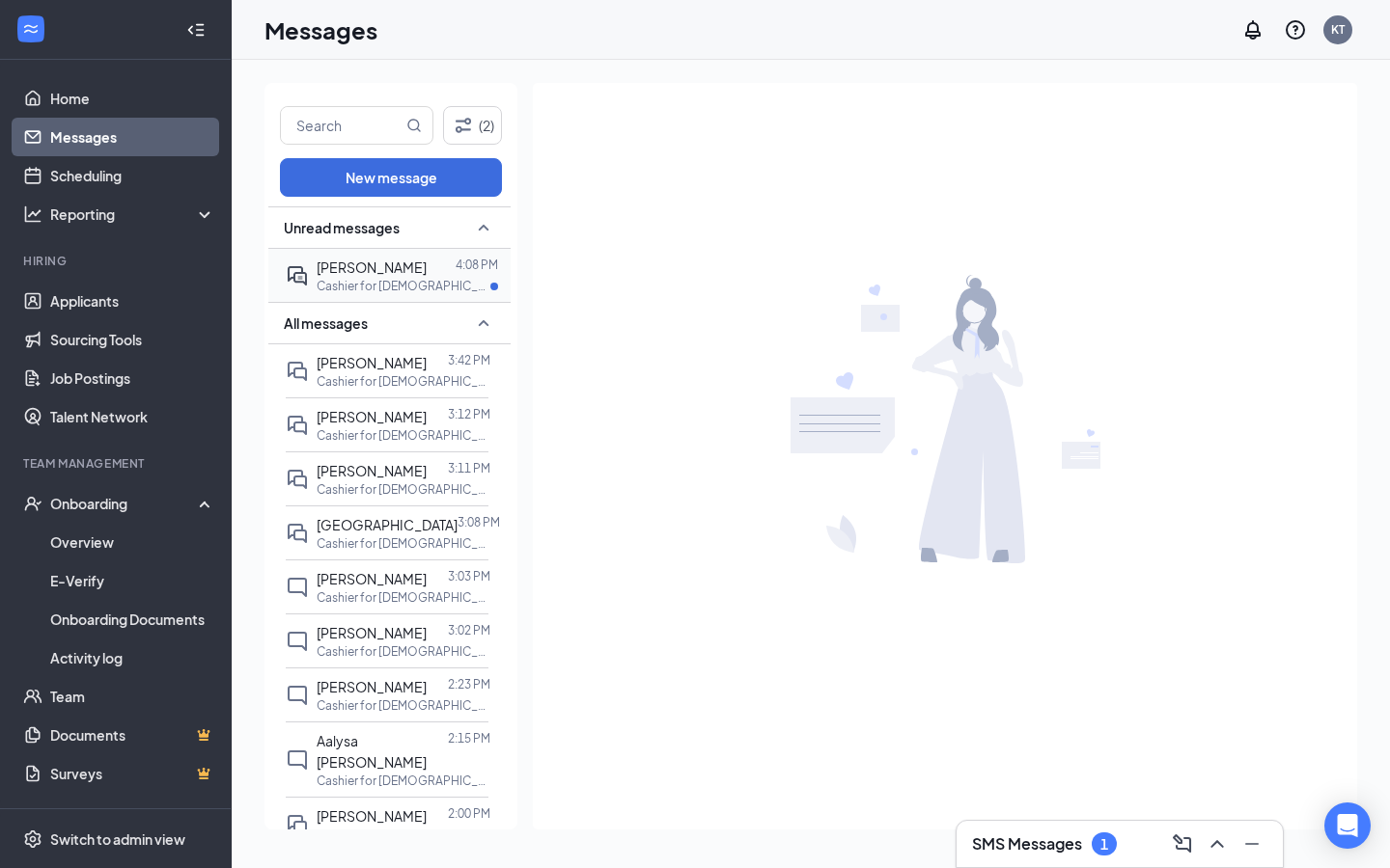
click at [318, 259] on span "[PERSON_NAME]" at bounding box center [371, 268] width 110 height 18
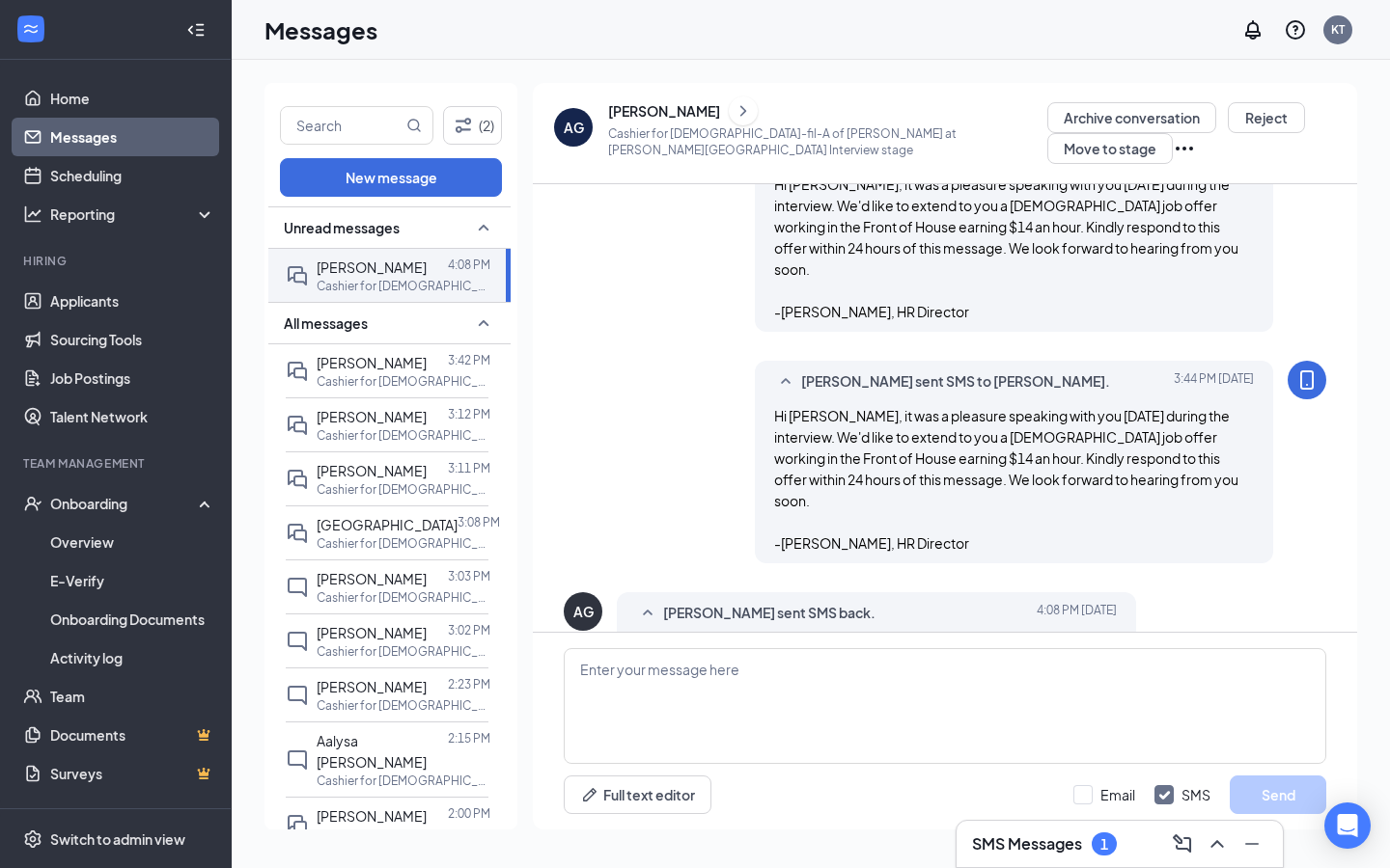
scroll to position [623, 0]
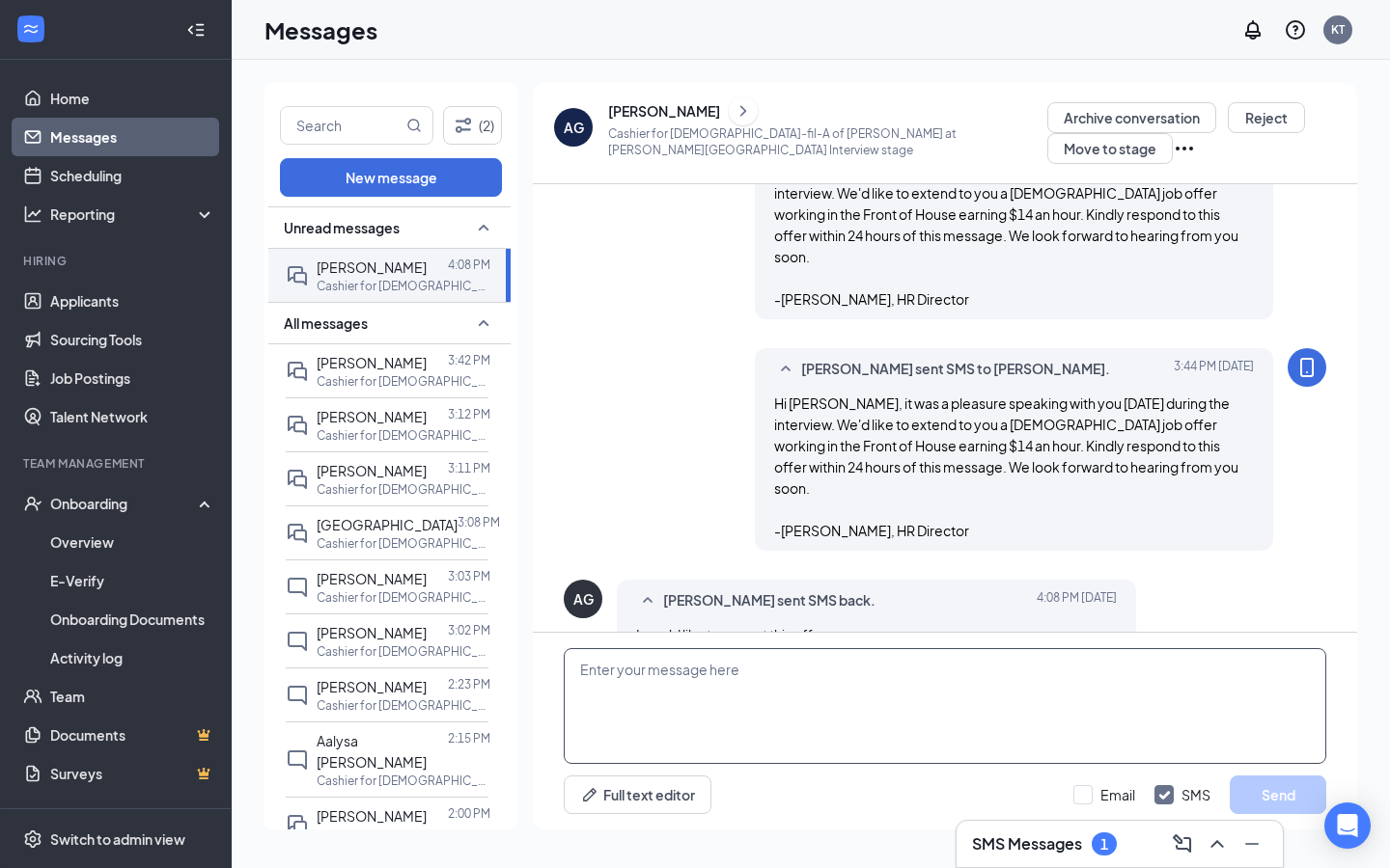
click at [800, 673] on textarea at bounding box center [945, 706] width 762 height 116
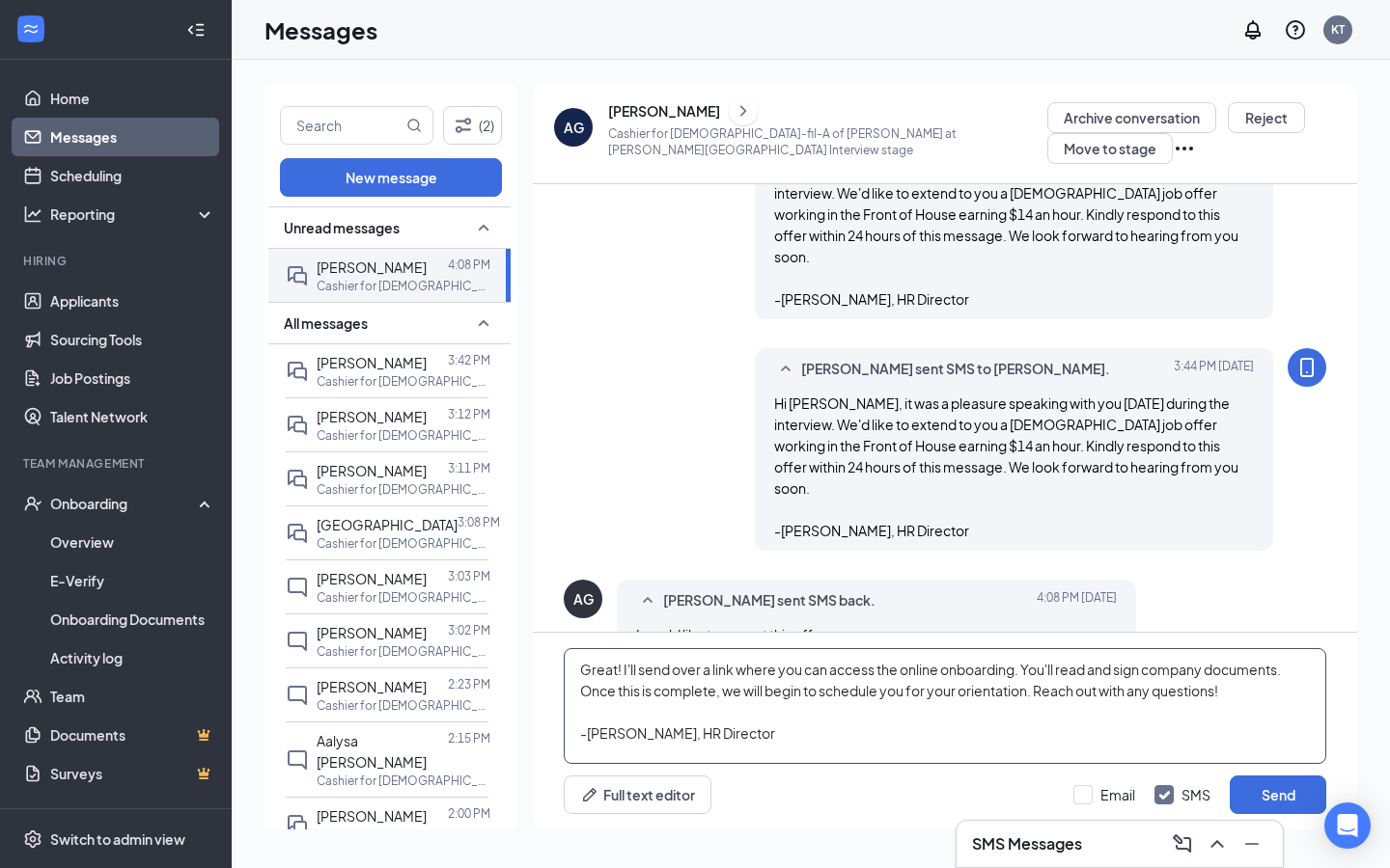
type textarea "Great! I'll send over a link where you can access the online onboarding. You'll…"
click at [1096, 807] on div "Email SMS Send" at bounding box center [1200, 795] width 253 height 39
click at [1087, 793] on input "Email" at bounding box center [1104, 795] width 62 height 20
checkbox input "true"
click at [1285, 797] on button "Send" at bounding box center [1278, 795] width 97 height 39
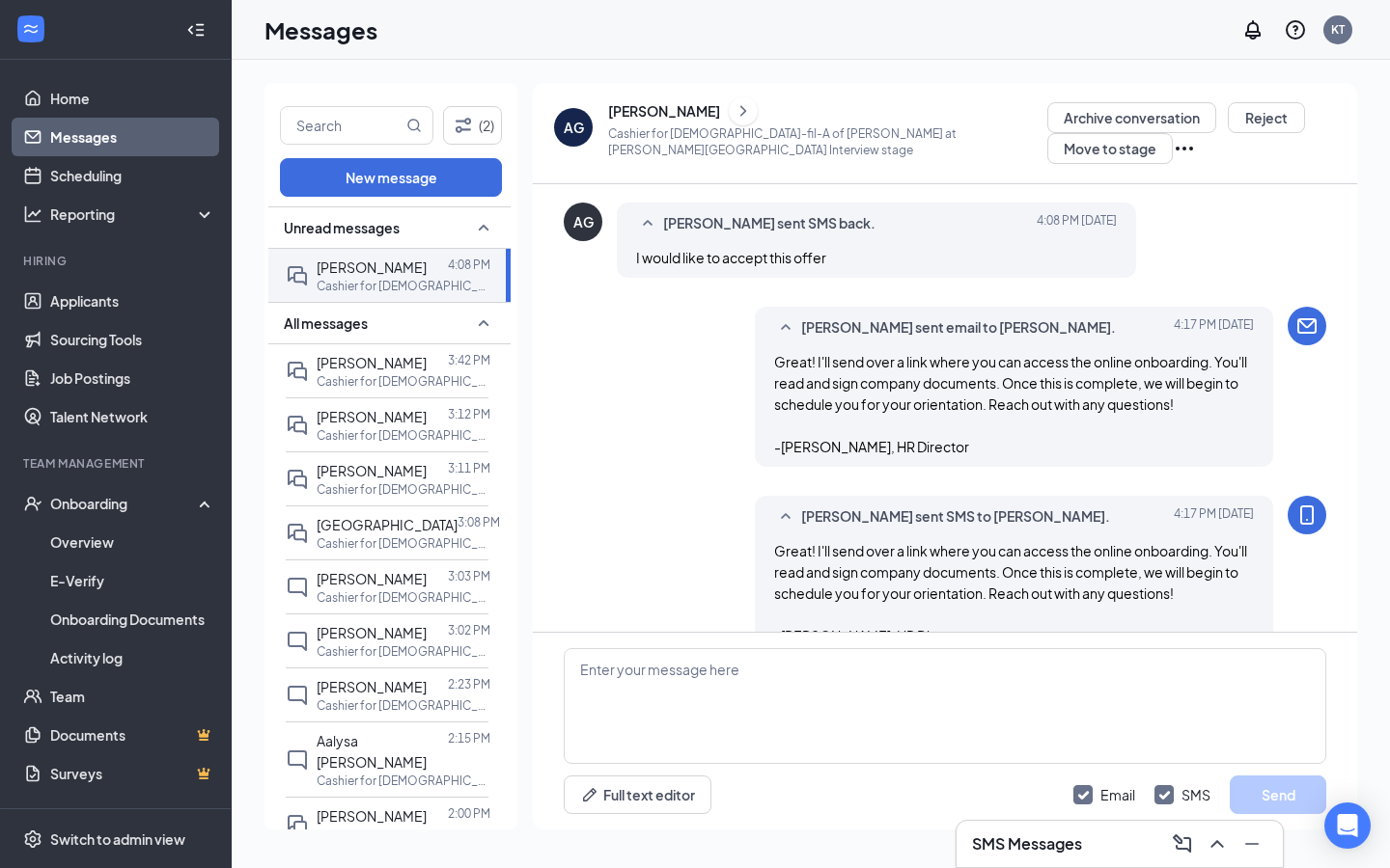
scroll to position [1001, 0]
click at [72, 312] on link "Applicants" at bounding box center [132, 301] width 165 height 39
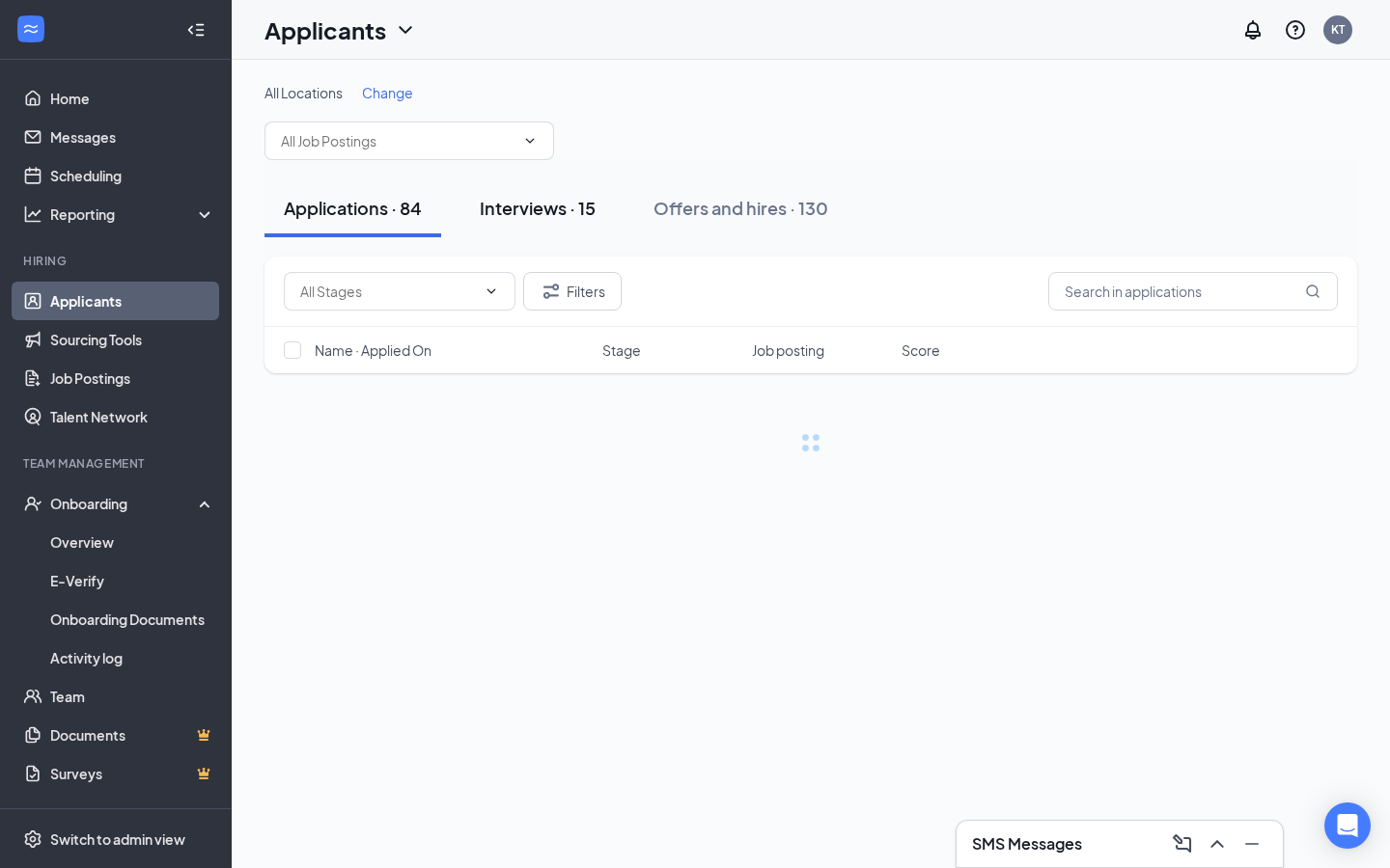
click at [575, 218] on div "Interviews · 15" at bounding box center [537, 208] width 116 height 24
click at [1073, 272] on input "text" at bounding box center [1193, 292] width 289 height 39
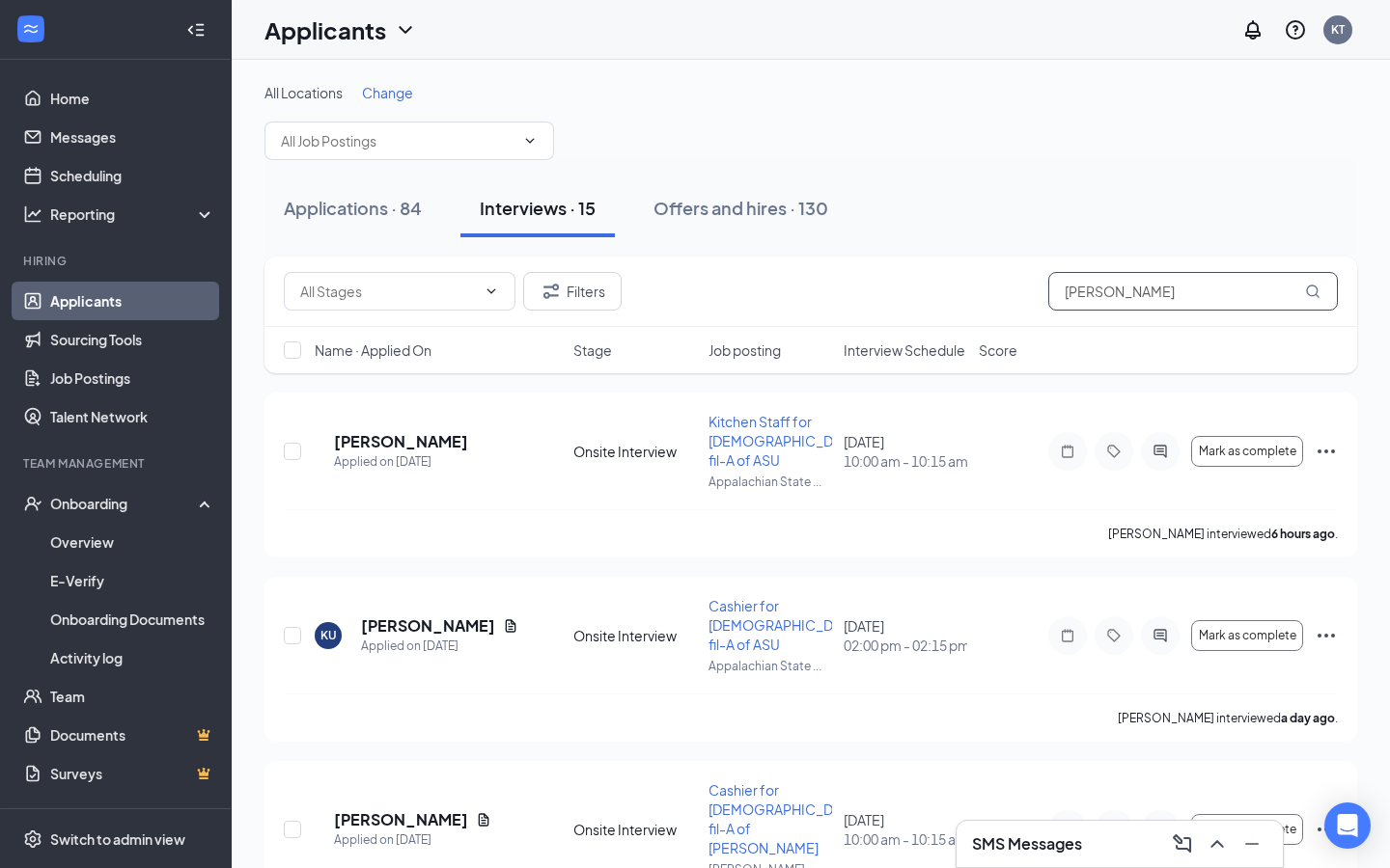
type input "[PERSON_NAME]"
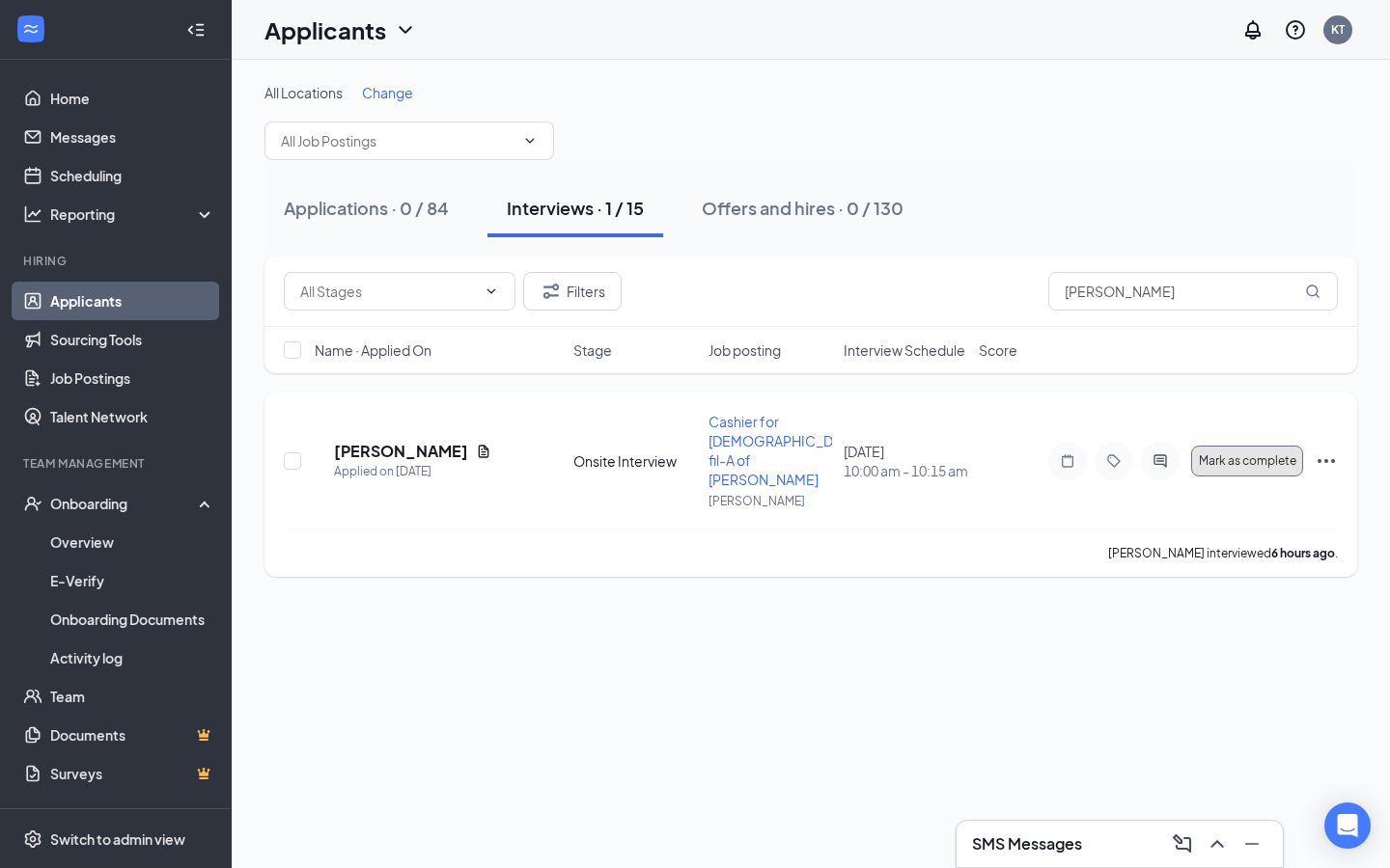
click at [1245, 454] on span "Mark as complete" at bounding box center [1247, 461] width 98 height 14
type input "Hiring Complete (final stage)"
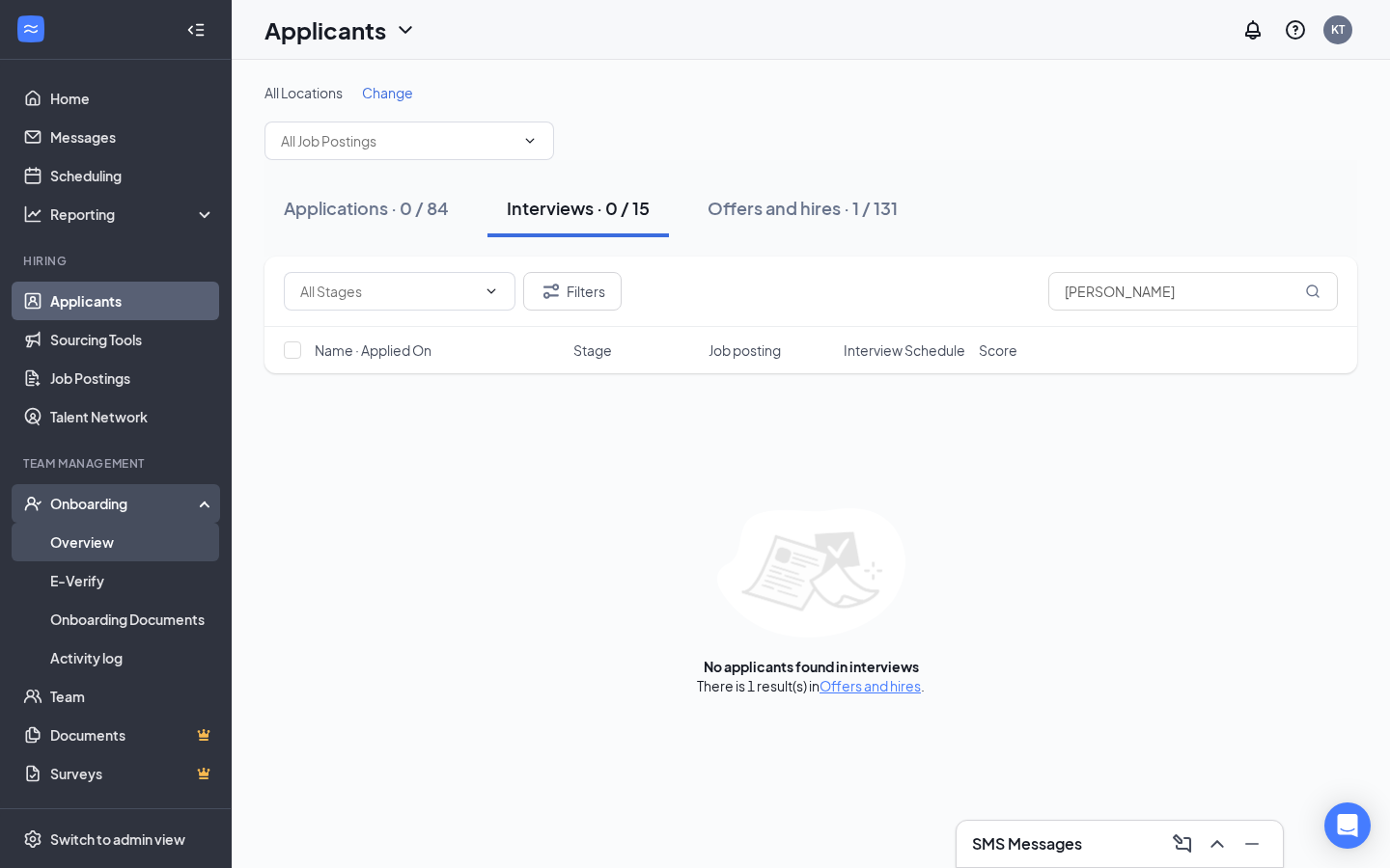
click at [117, 532] on link "Overview" at bounding box center [132, 542] width 165 height 39
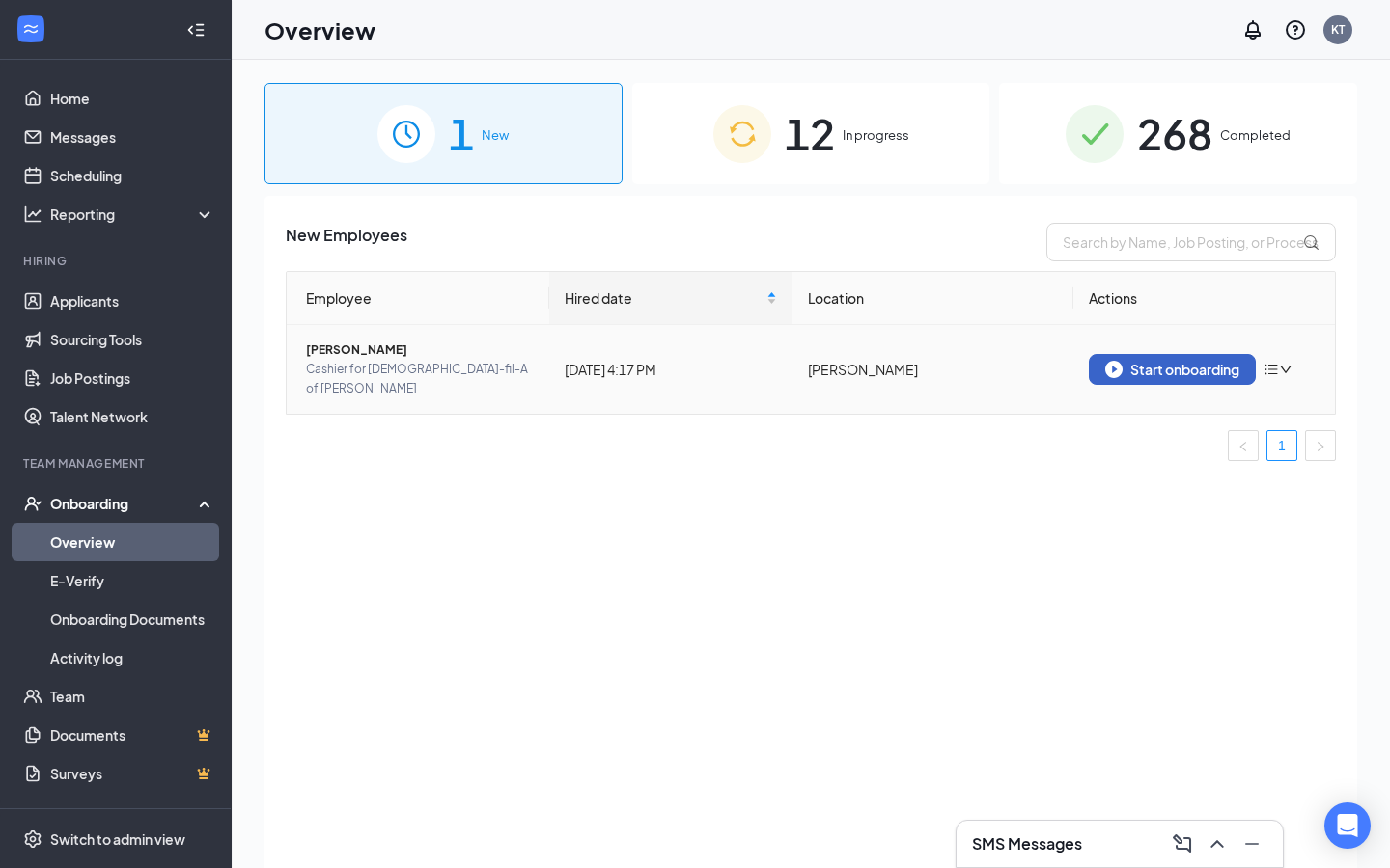
click at [1150, 365] on div "Start onboarding" at bounding box center [1171, 369] width 134 height 18
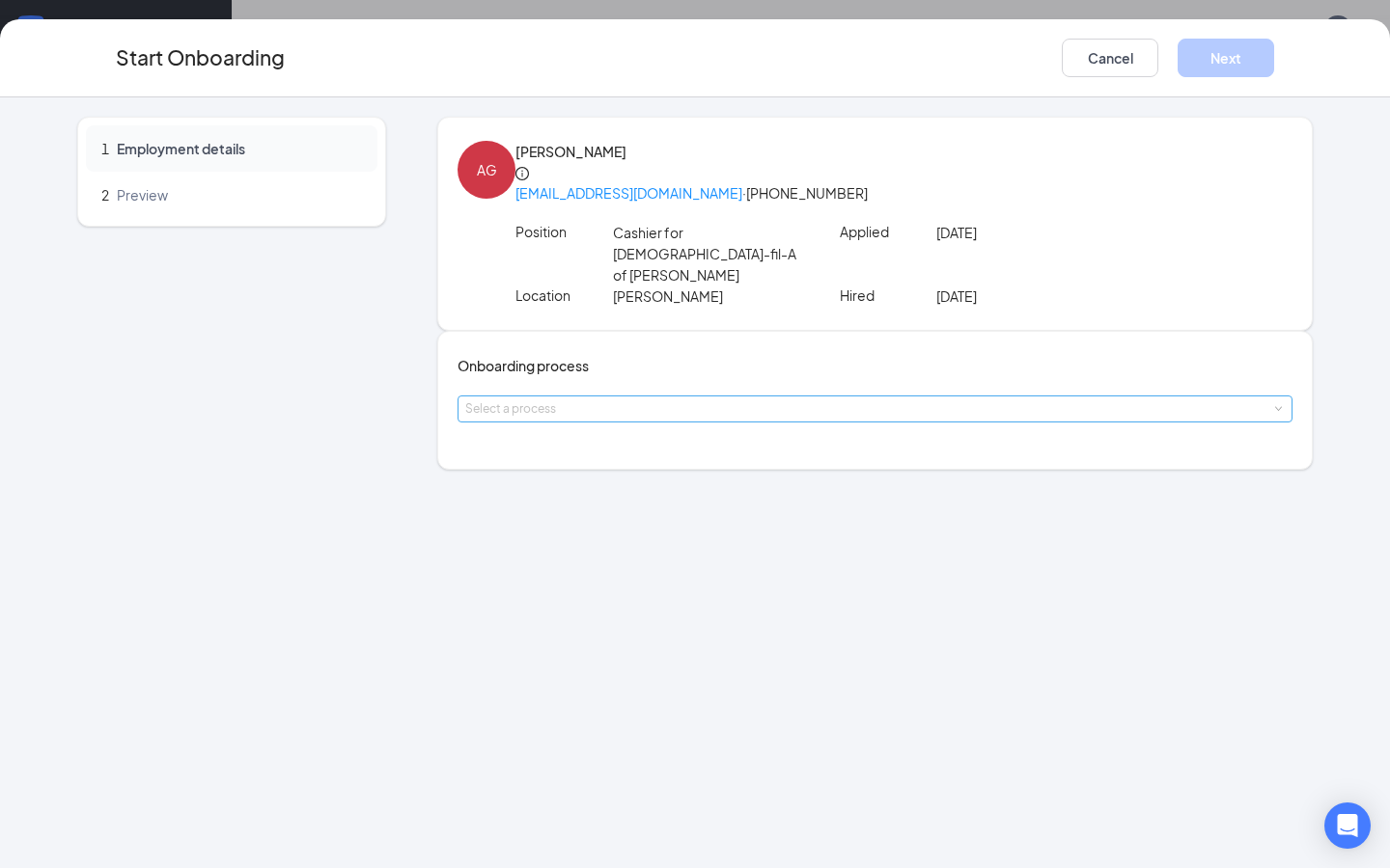
click at [675, 402] on div "Select a process" at bounding box center [870, 409] width 811 height 20
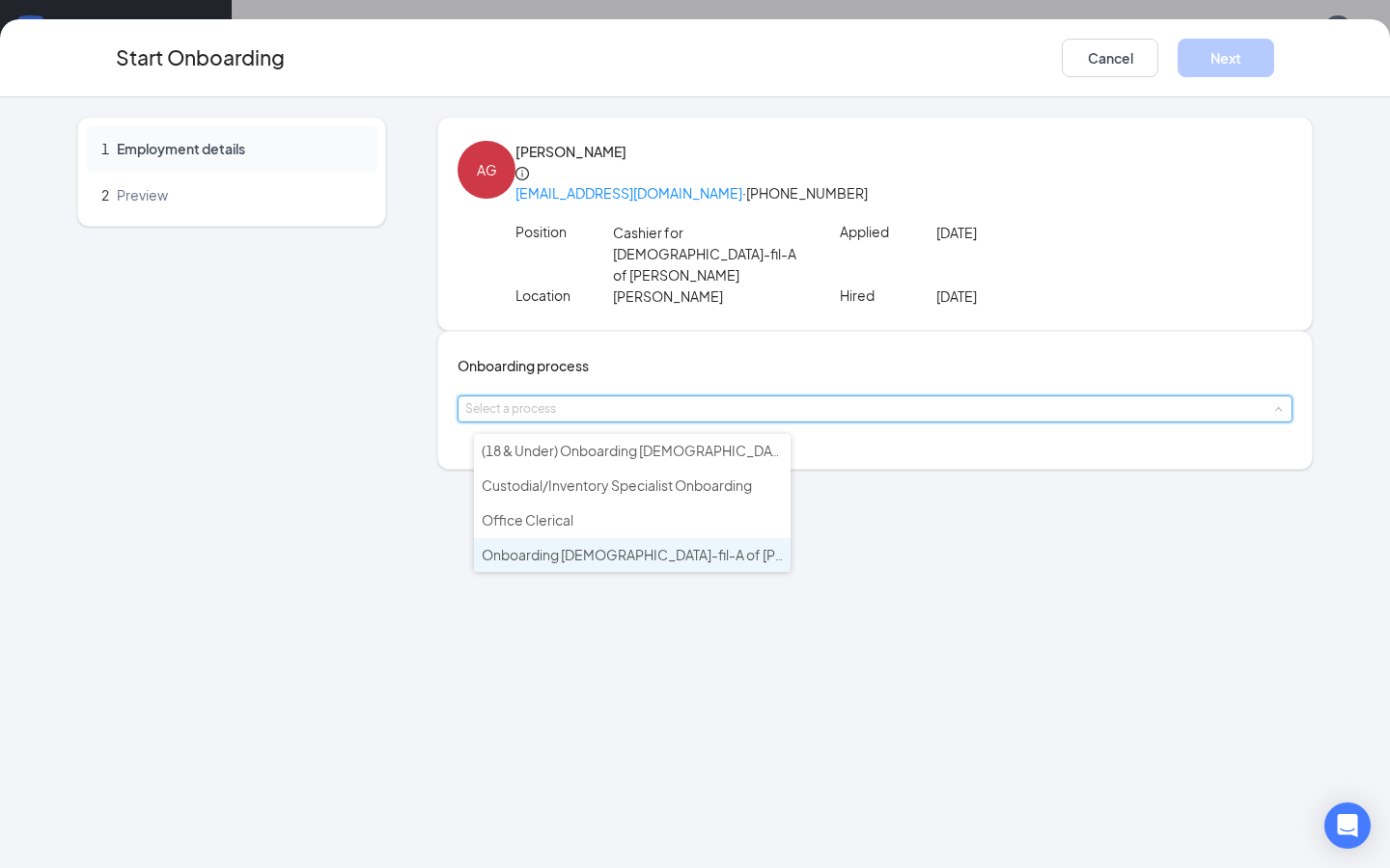
click at [606, 546] on span "Onboarding [DEMOGRAPHIC_DATA]-fil-A of [PERSON_NAME]" at bounding box center [677, 555] width 391 height 18
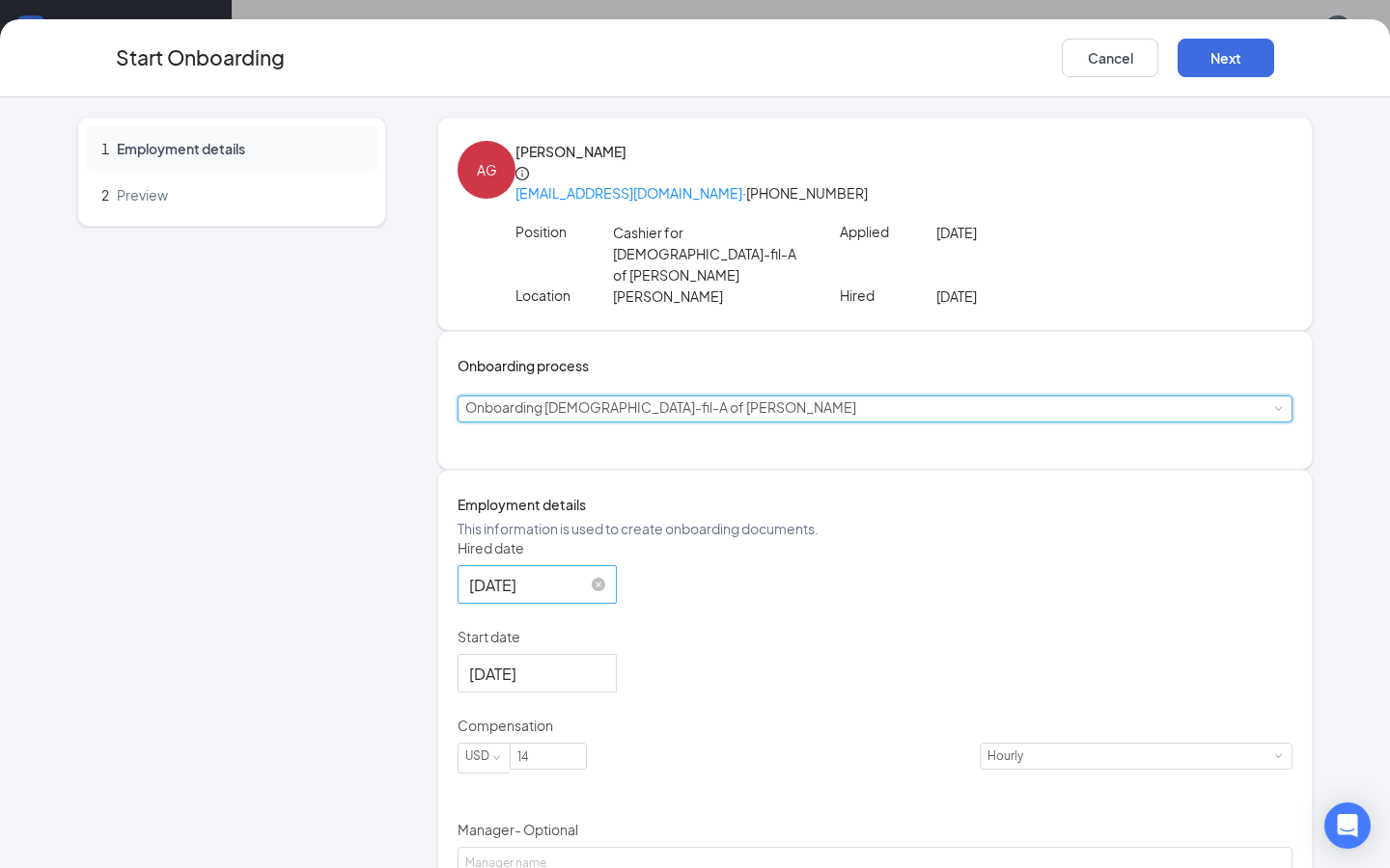
click at [566, 598] on input "[DATE]" at bounding box center [534, 585] width 132 height 24
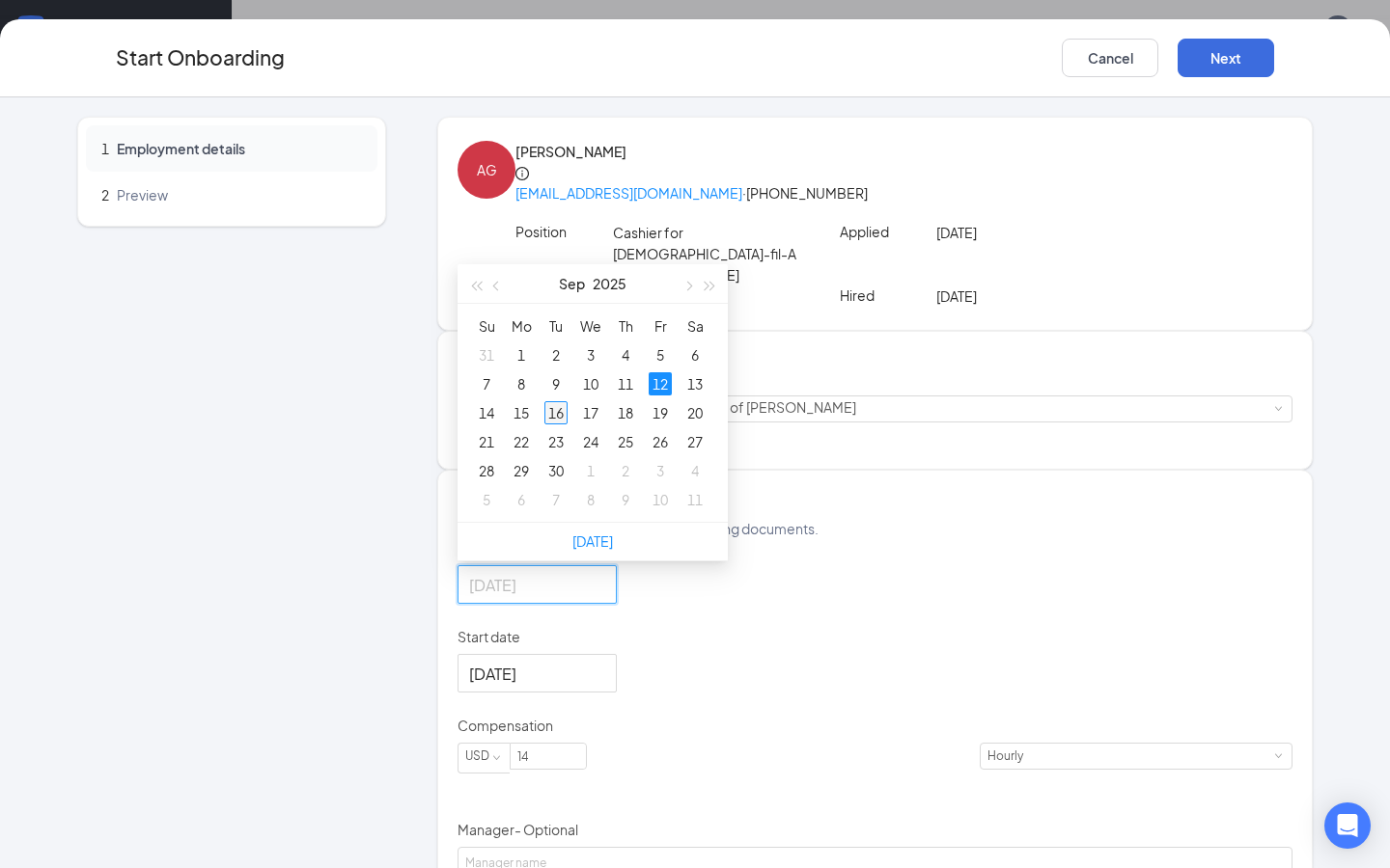
type input "[DATE]"
click at [568, 425] on div "16" at bounding box center [556, 413] width 23 height 23
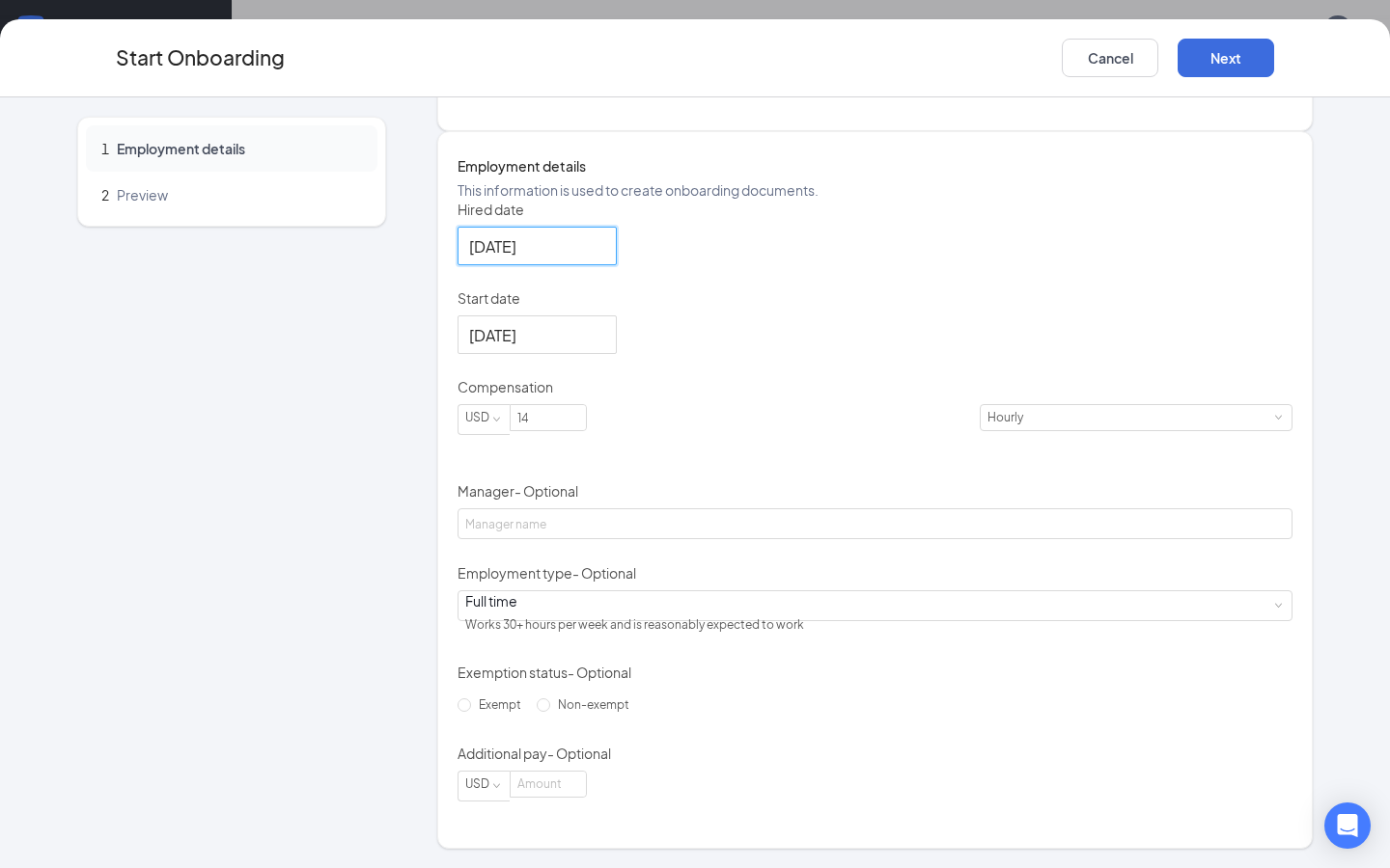
scroll to position [360, 0]
click at [561, 348] on input "[DATE]" at bounding box center [534, 335] width 132 height 24
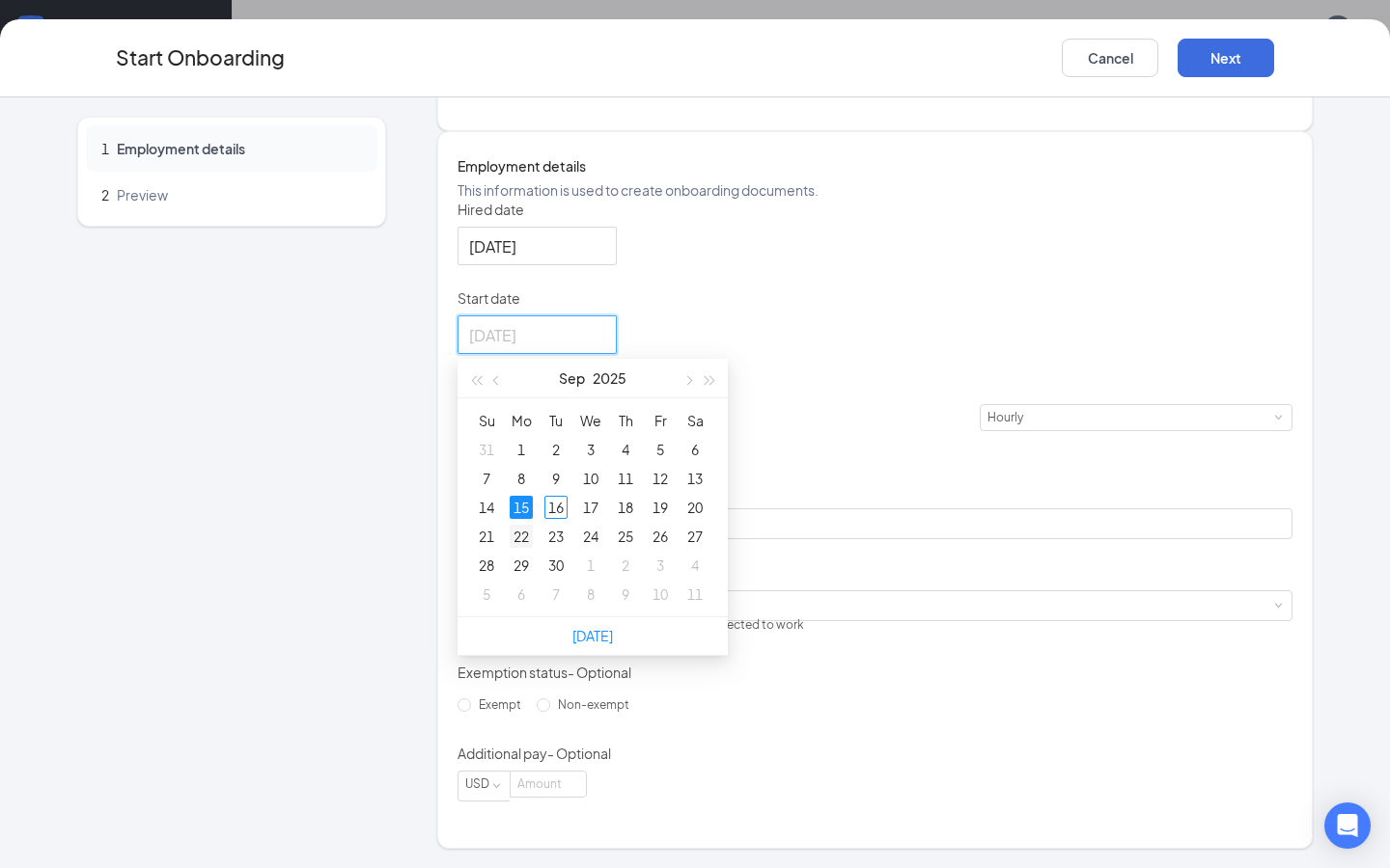
type input "[DATE]"
click at [532, 546] on div "22" at bounding box center [522, 536] width 23 height 23
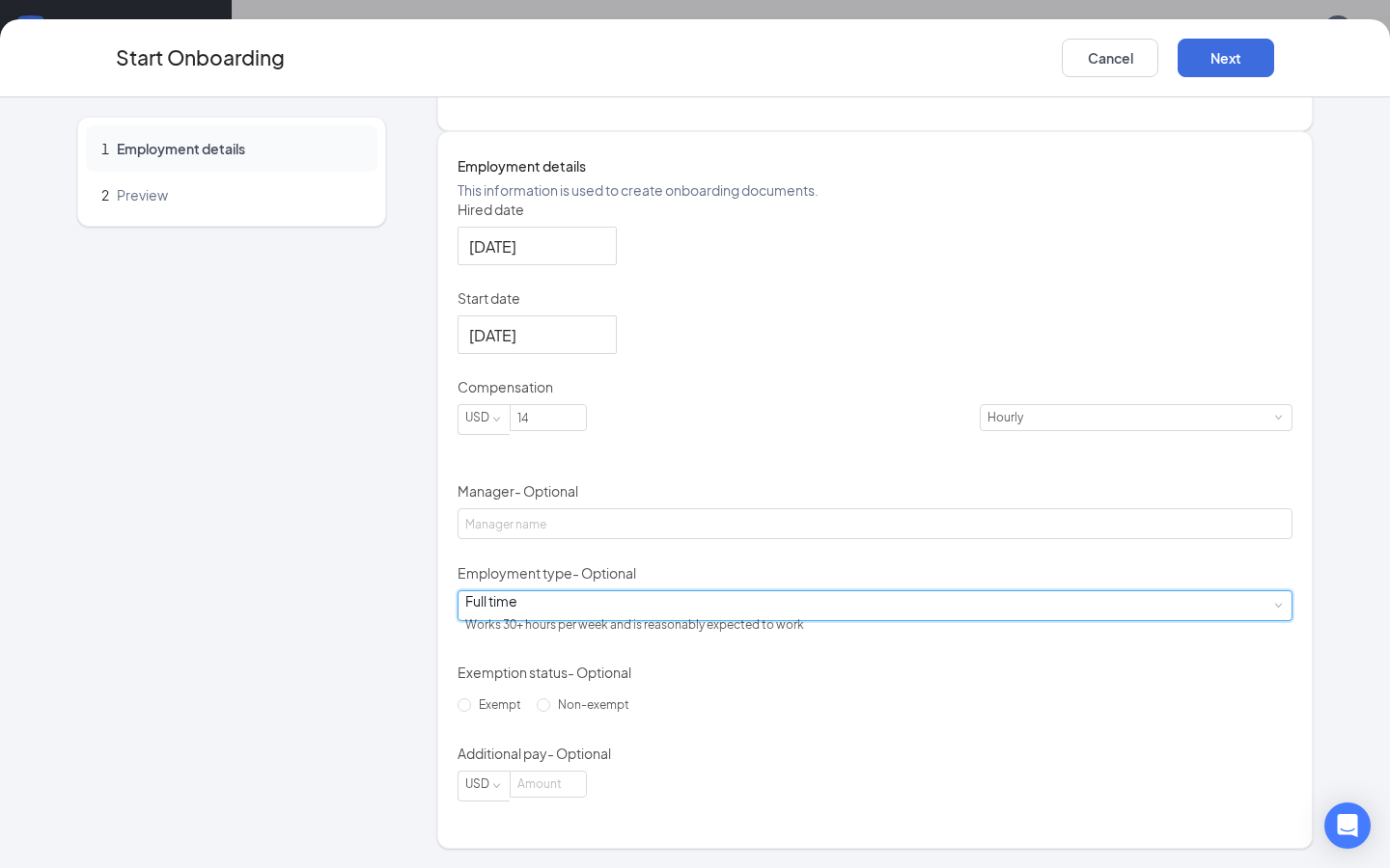
click at [593, 603] on div "Full time Works 30+ hours per week and is reasonably expected to work" at bounding box center [874, 606] width 820 height 29
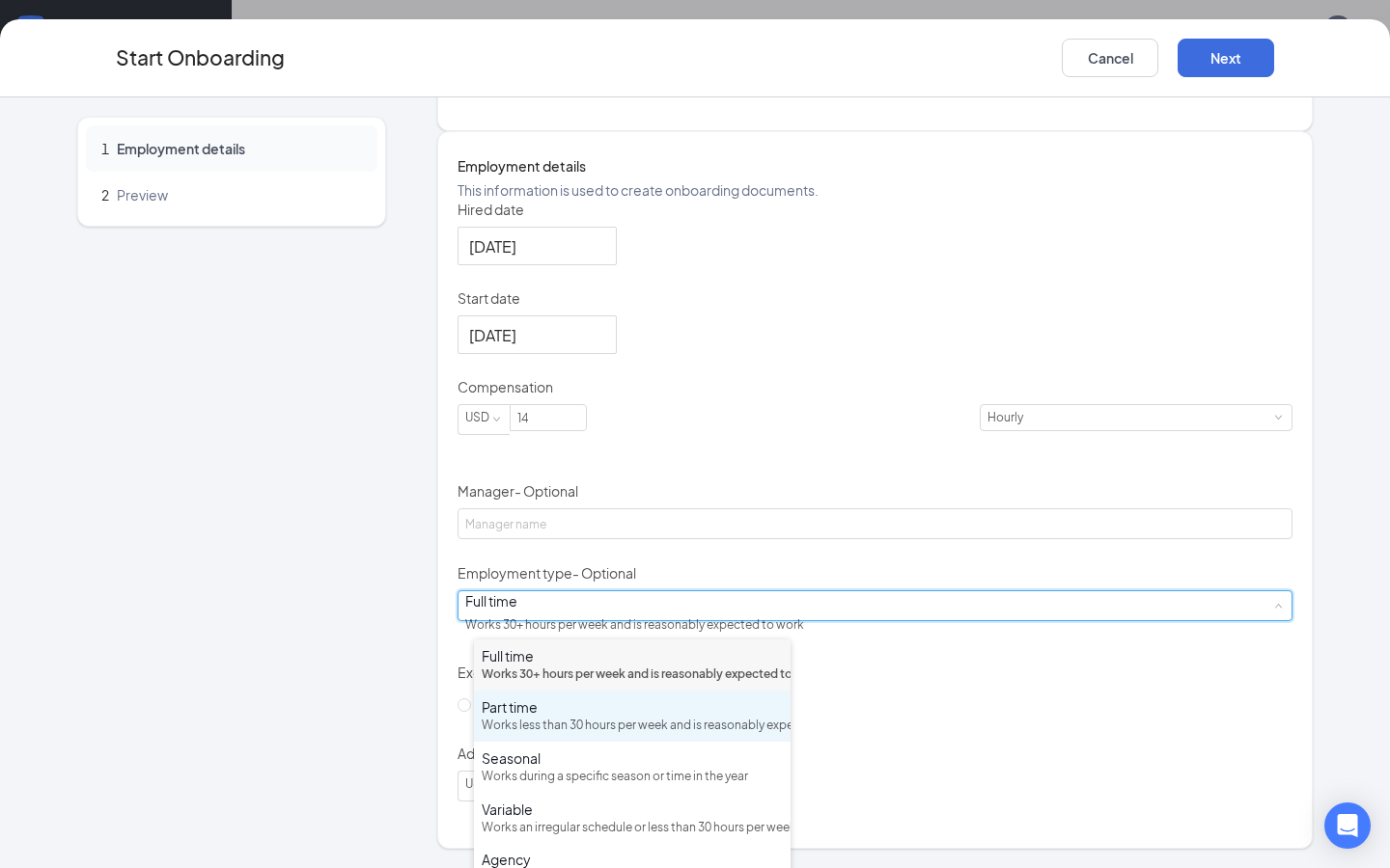
click at [569, 735] on div "Works less than 30 hours per week and is reasonably expected to work" at bounding box center [632, 725] width 301 height 19
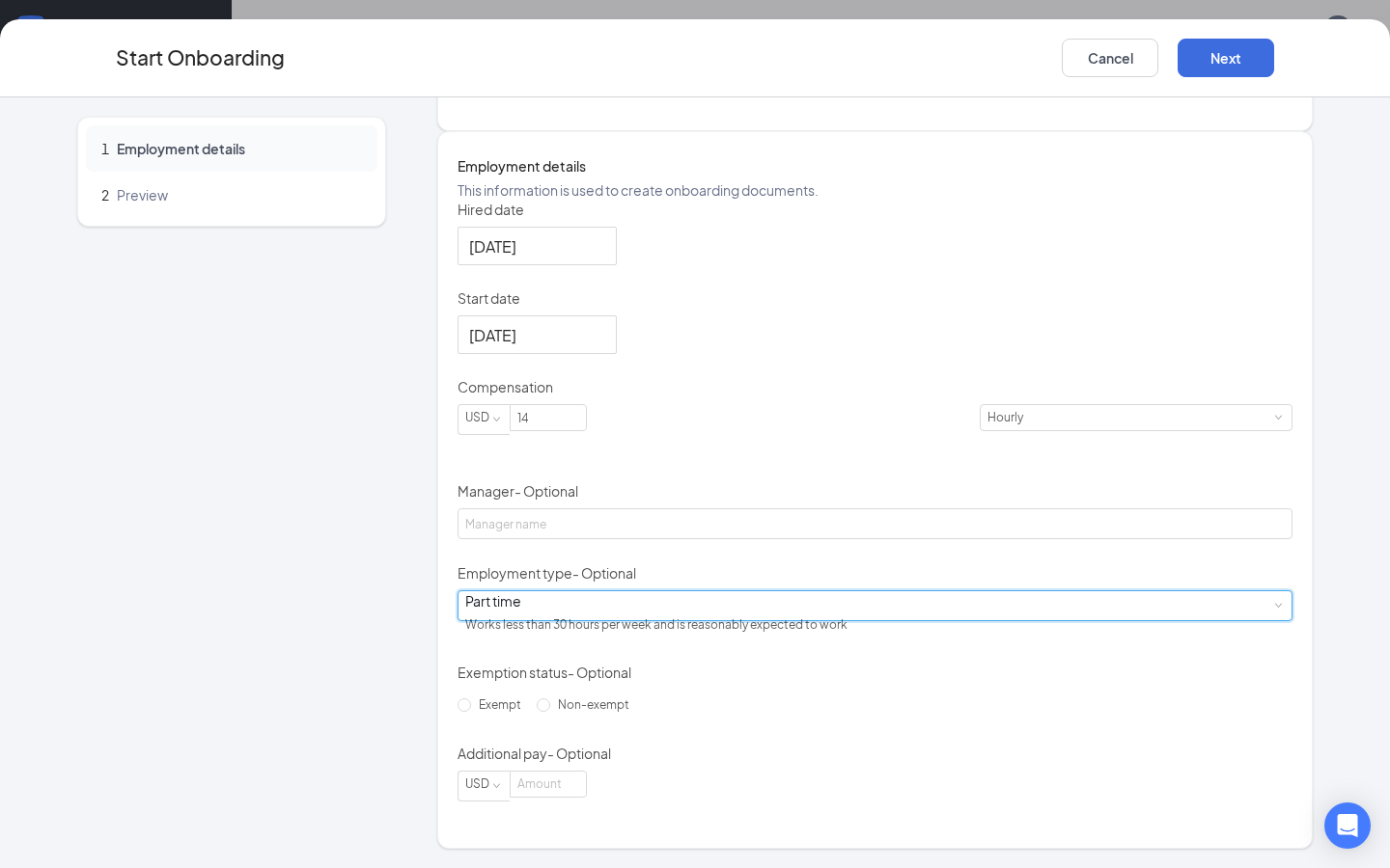
scroll to position [373, 0]
click at [1236, 67] on button "Next" at bounding box center [1225, 59] width 97 height 39
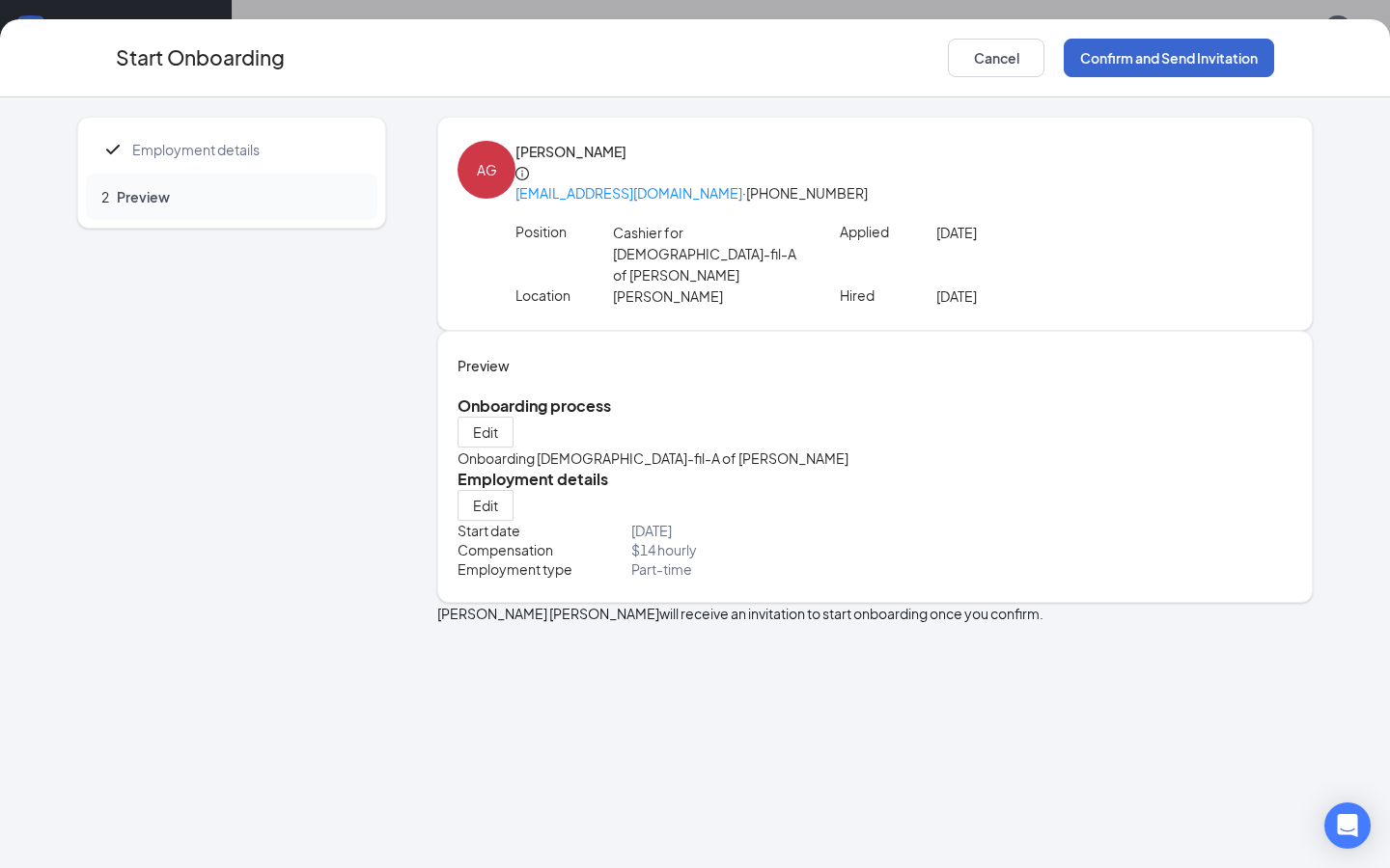
scroll to position [0, 0]
click at [1238, 46] on button "Confirm and Send Invitation" at bounding box center [1168, 59] width 210 height 39
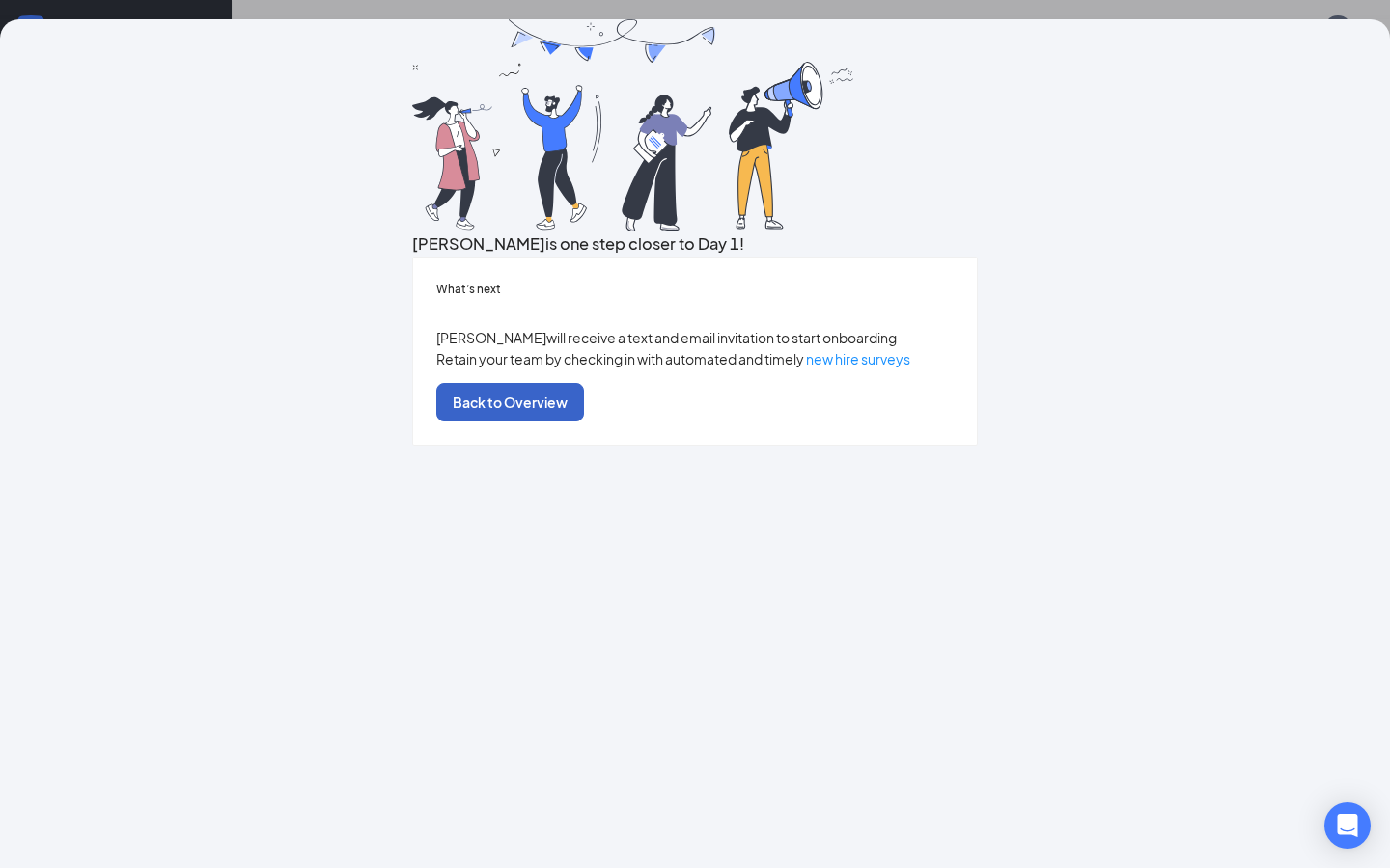
click at [584, 422] on button "Back to Overview" at bounding box center [510, 402] width 147 height 39
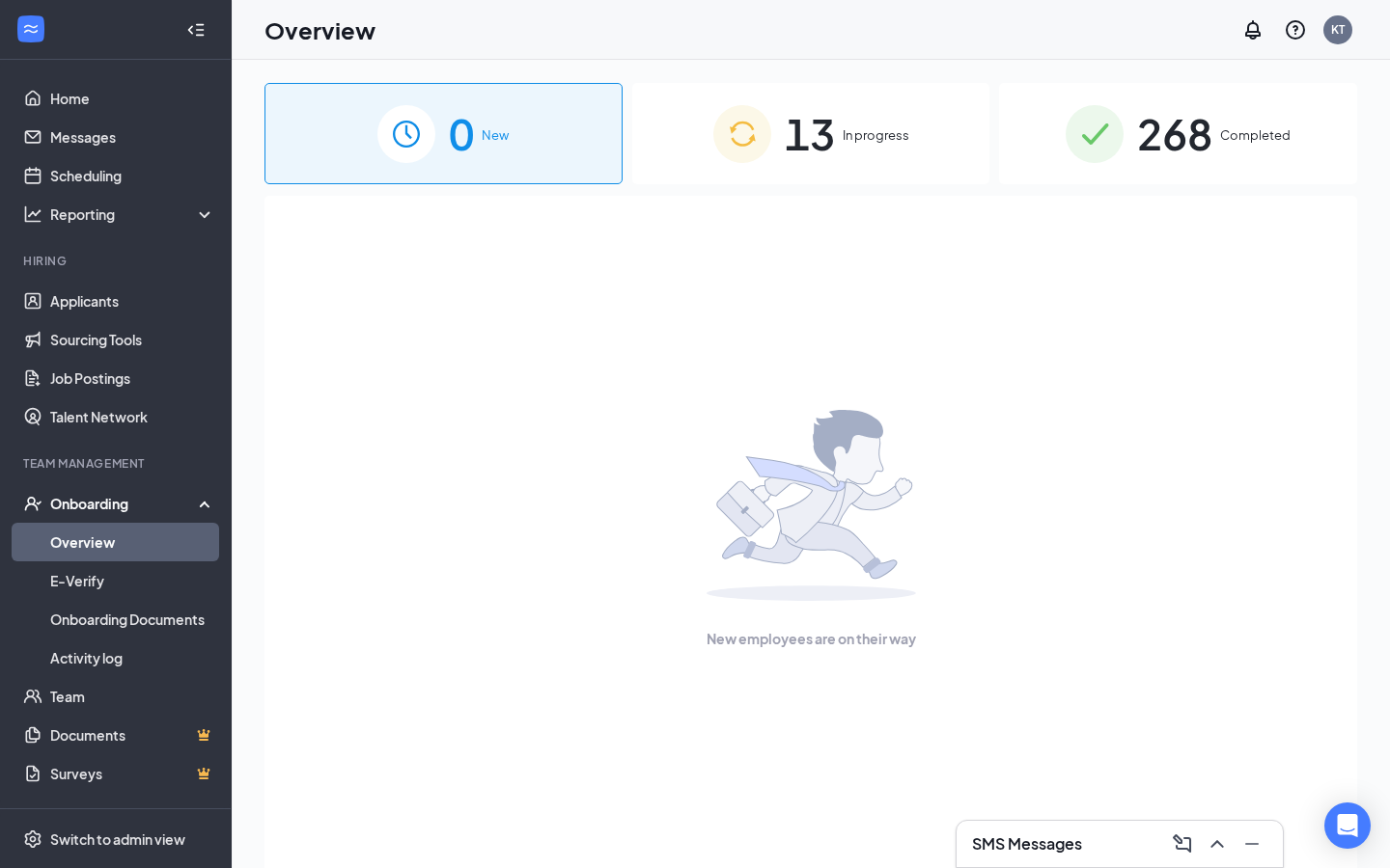
click at [772, 147] on div "13 In progress" at bounding box center [811, 134] width 358 height 102
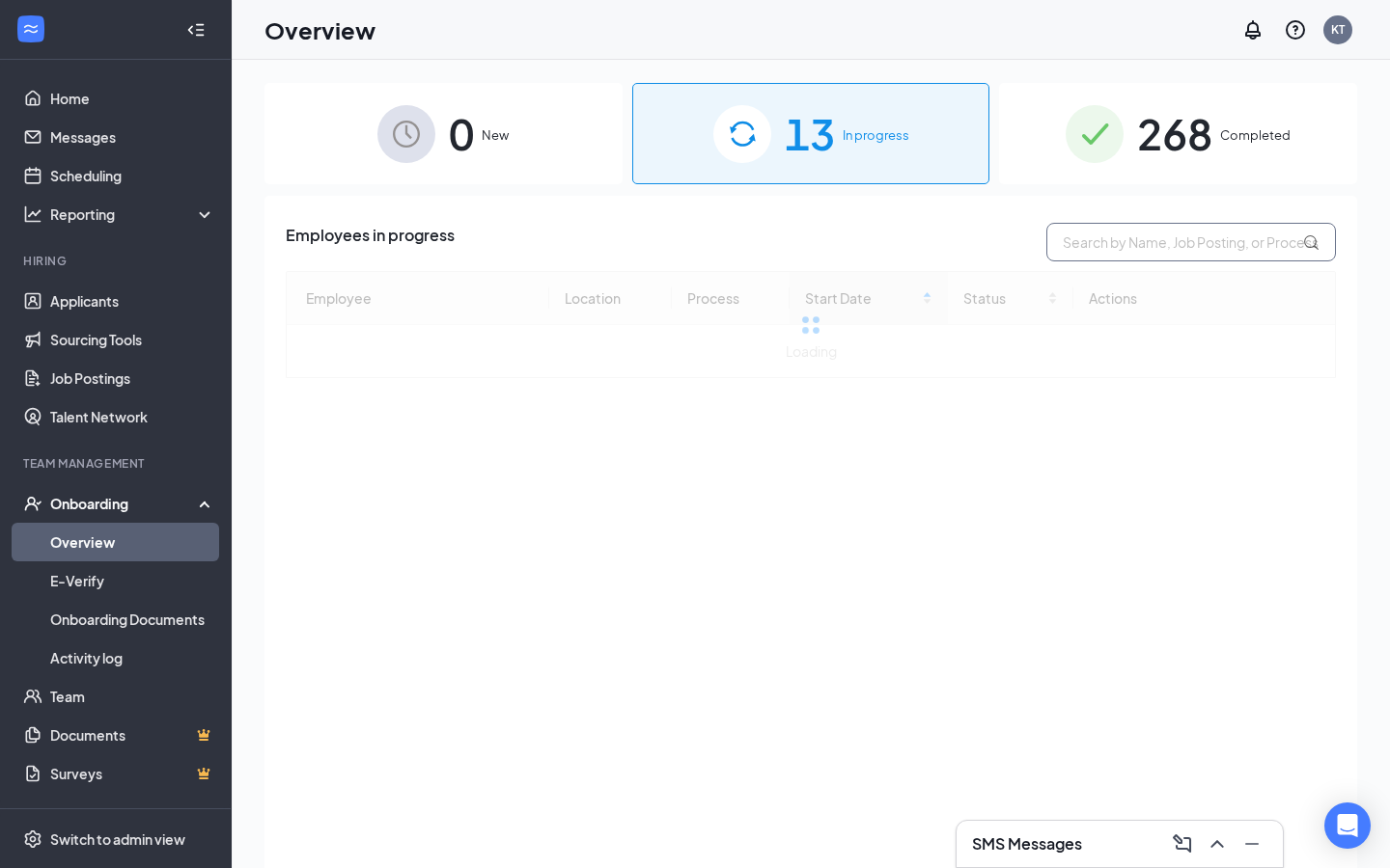
click at [1144, 234] on input "text" at bounding box center [1191, 242] width 289 height 39
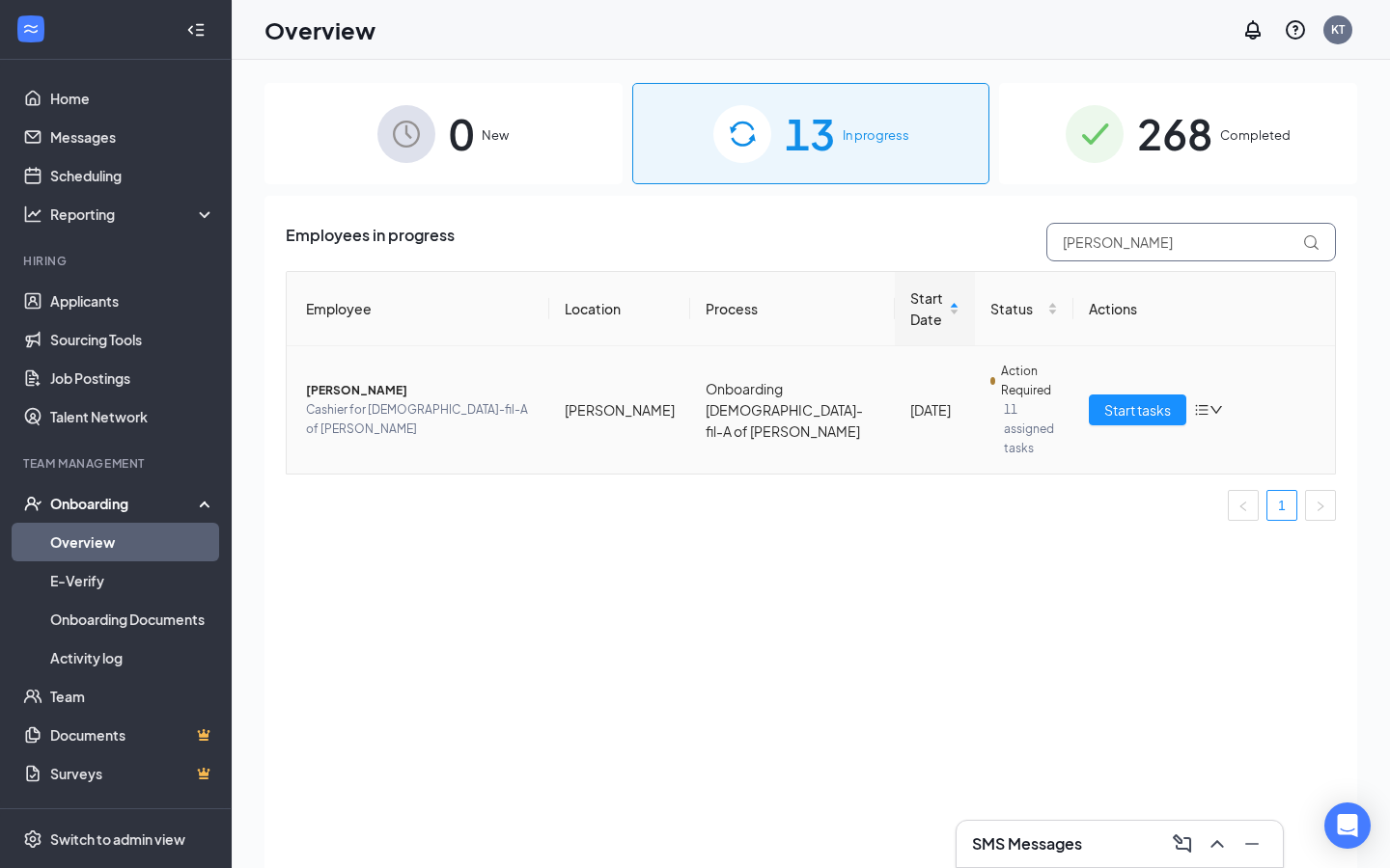
type input "[PERSON_NAME]"
click at [421, 404] on span "Cashier for [DEMOGRAPHIC_DATA]-fil-A of [PERSON_NAME]" at bounding box center [419, 420] width 228 height 39
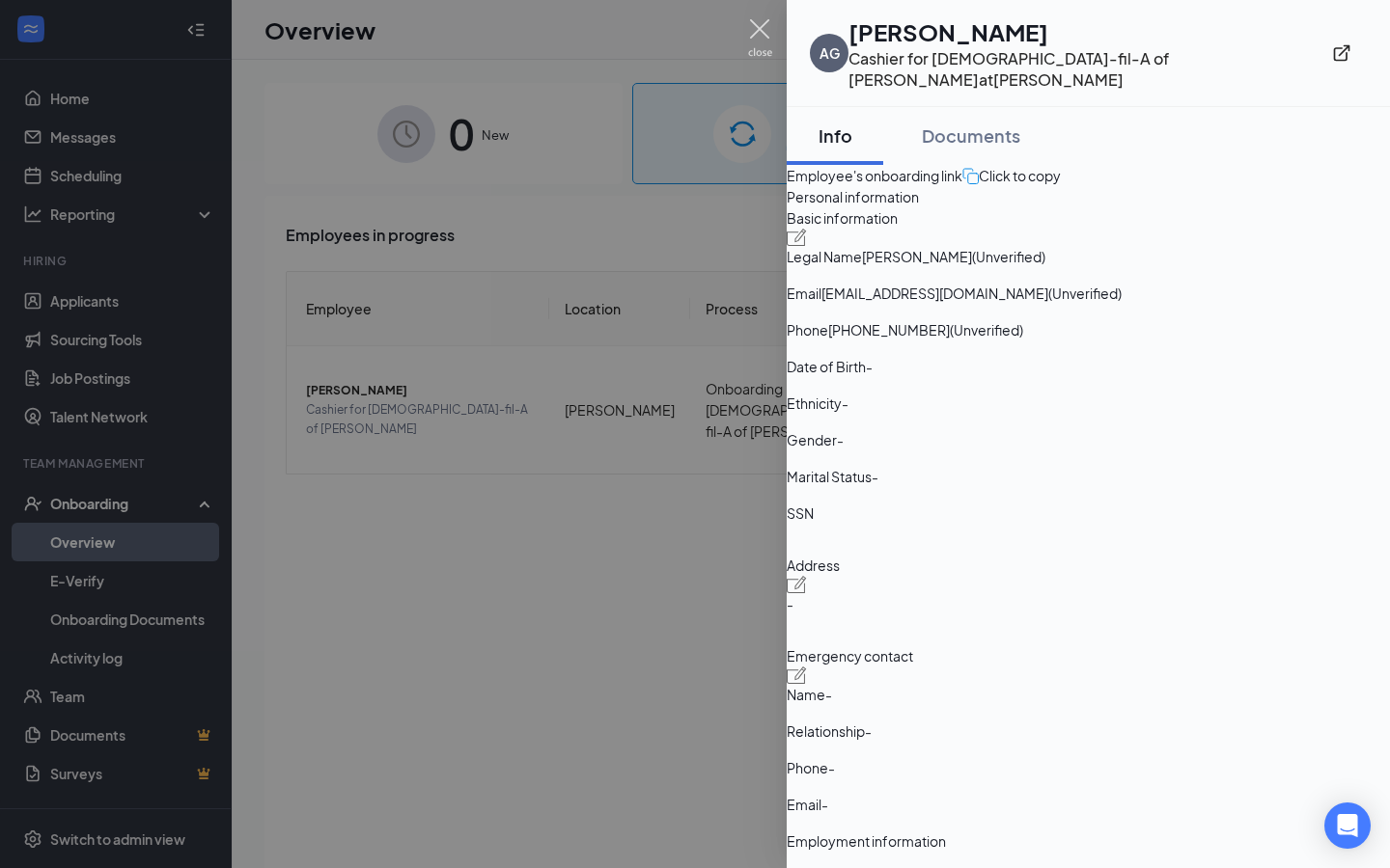
click at [760, 40] on img at bounding box center [760, 38] width 24 height 38
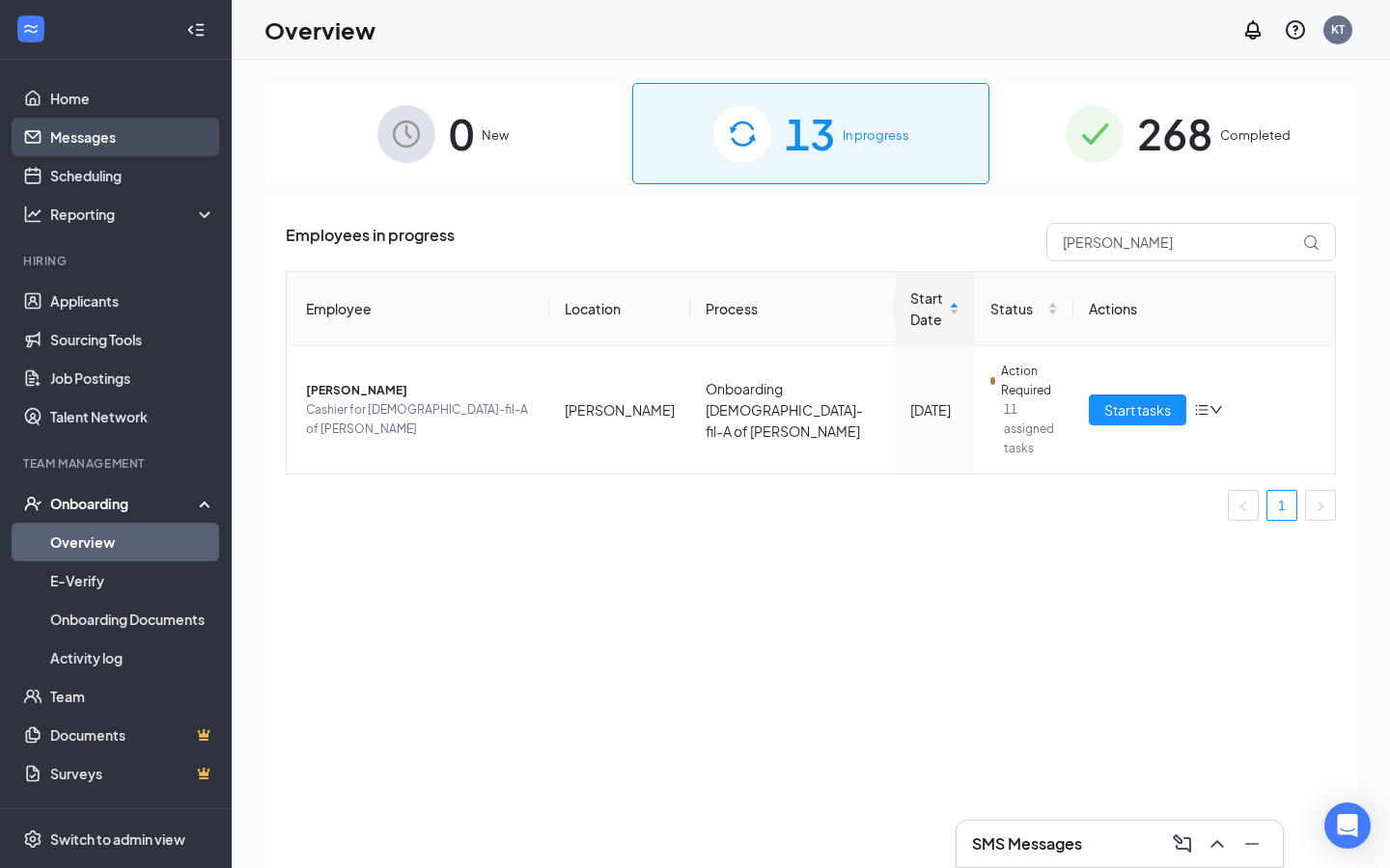
click at [153, 126] on link "Messages" at bounding box center [132, 138] width 165 height 39
